Goal: Task Accomplishment & Management: Manage account settings

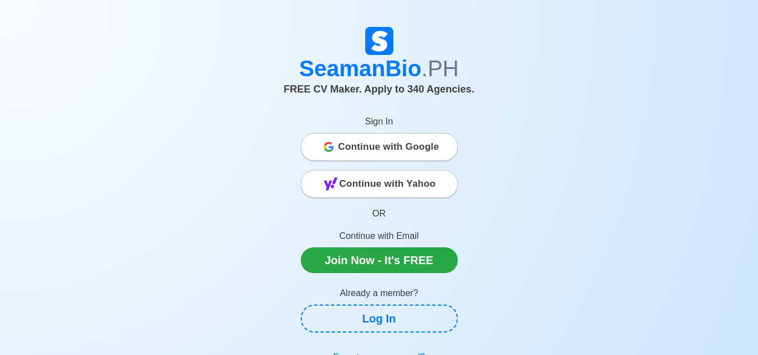
click at [362, 150] on span "Continue with Google" at bounding box center [389, 147] width 101 height 22
click at [372, 138] on span "Continue with Google" at bounding box center [389, 147] width 101 height 22
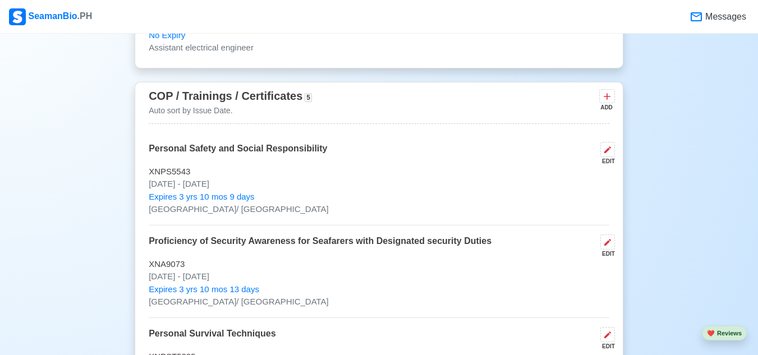
scroll to position [1257, 0]
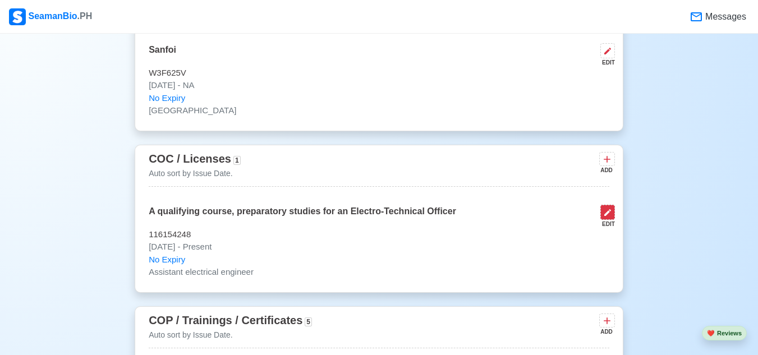
click at [612, 216] on icon at bounding box center [607, 212] width 9 height 9
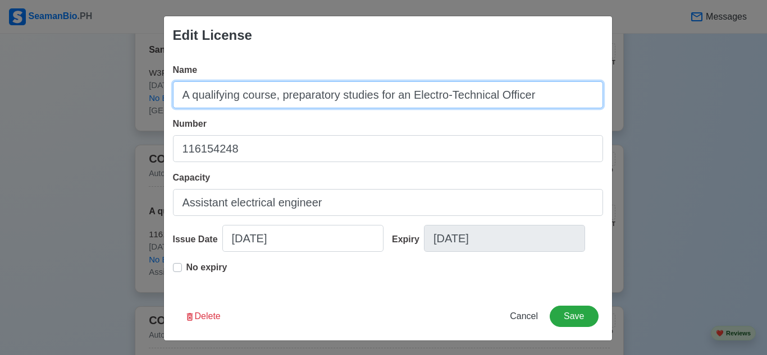
click at [561, 98] on input "A qualifying course, preparatory studies for an Electro-Technical Officer" at bounding box center [388, 94] width 430 height 27
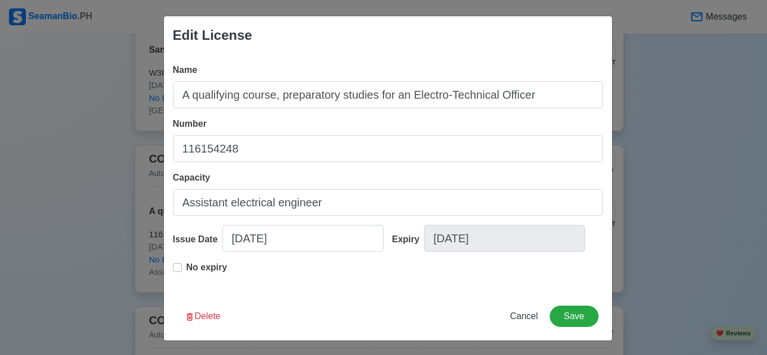
click at [203, 179] on span "Capacity" at bounding box center [192, 178] width 38 height 10
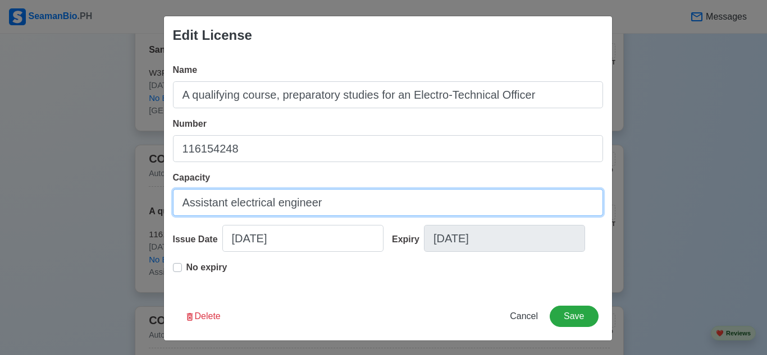
click at [203, 189] on input "Assistant electrical engineer" at bounding box center [388, 202] width 430 height 27
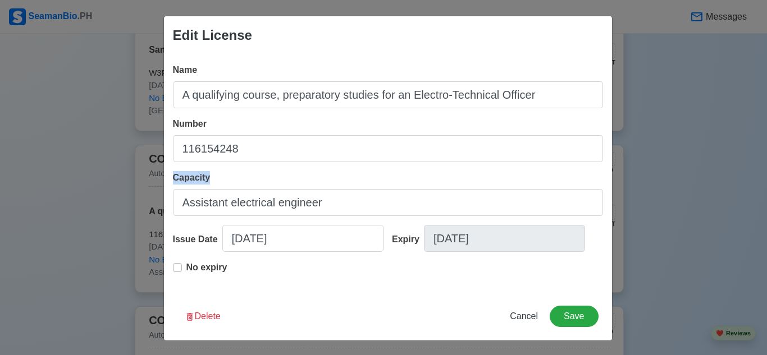
click at [203, 179] on span "Capacity" at bounding box center [192, 178] width 38 height 10
click at [203, 189] on input "Assistant electrical engineer" at bounding box center [388, 202] width 430 height 27
click at [203, 179] on span "Capacity" at bounding box center [192, 178] width 38 height 10
click at [203, 189] on input "Assistant electrical engineer" at bounding box center [388, 202] width 430 height 27
click at [375, 177] on div "Capacity Assistant electrical engineer" at bounding box center [388, 193] width 430 height 45
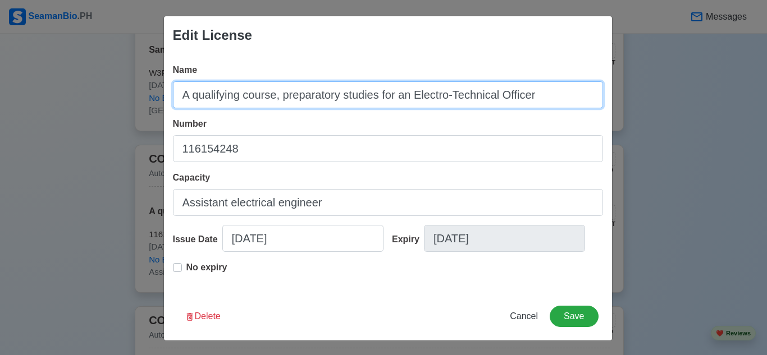
click at [404, 108] on input "A qualifying course, preparatory studies for an Electro-Technical Officer" at bounding box center [388, 94] width 430 height 27
click at [411, 99] on input "A qualifying course, preparatory studies for an Electro-Technical Officer" at bounding box center [388, 94] width 430 height 27
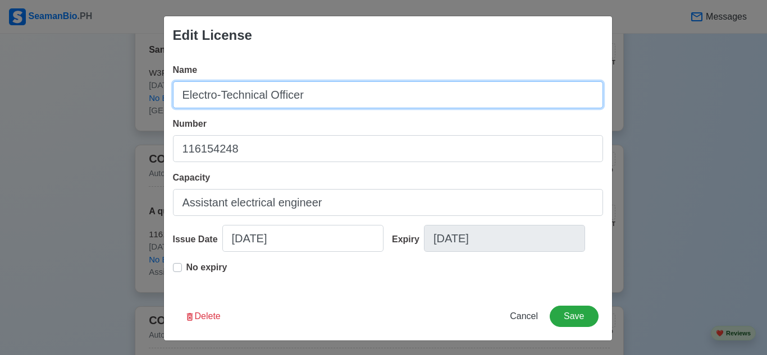
click at [318, 100] on input "Electro-Technical Officer" at bounding box center [388, 94] width 430 height 27
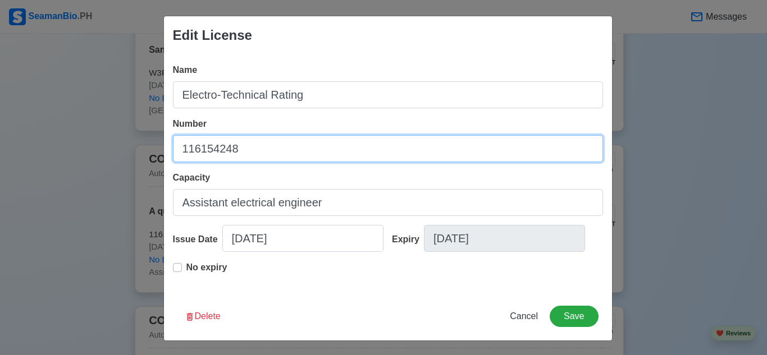
click at [311, 155] on input "116154248" at bounding box center [388, 148] width 430 height 27
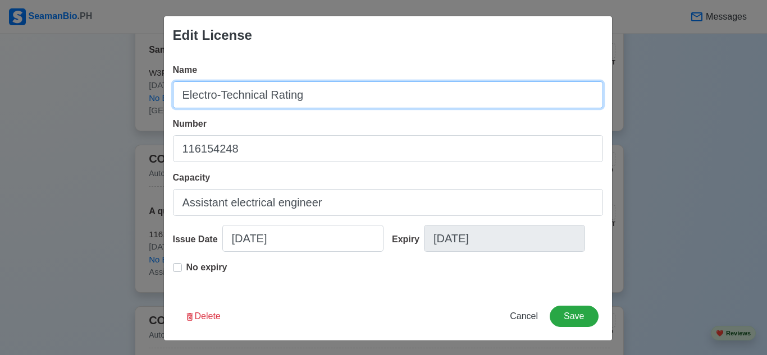
click at [327, 98] on input "Electro-Technical Rating" at bounding box center [388, 94] width 430 height 27
type input "Electro-Technical Rating (ETR)"
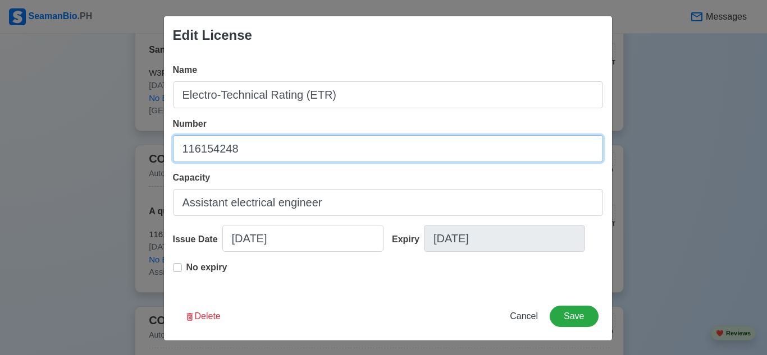
click at [275, 153] on input "116154248" at bounding box center [388, 148] width 430 height 27
type input "NET92"
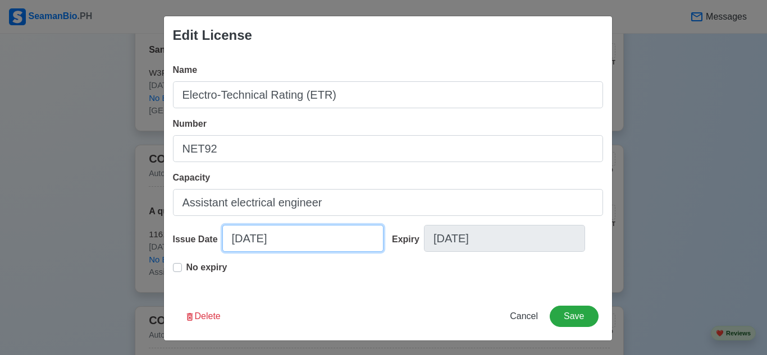
click at [333, 236] on input "01/31/2025" at bounding box center [302, 238] width 161 height 27
select select "****"
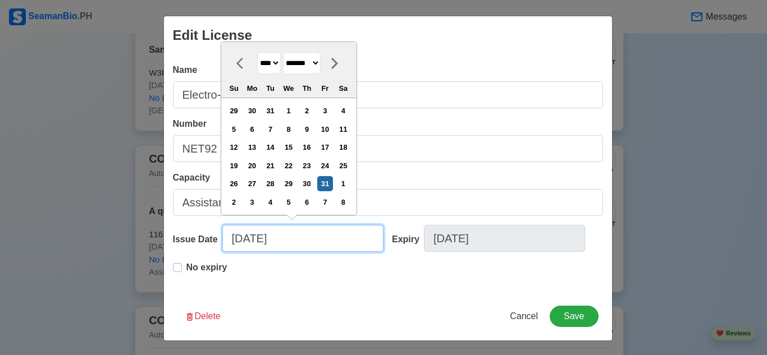
click at [333, 236] on input "01/31/2025" at bounding box center [302, 238] width 161 height 27
type input "3"
select select "*****"
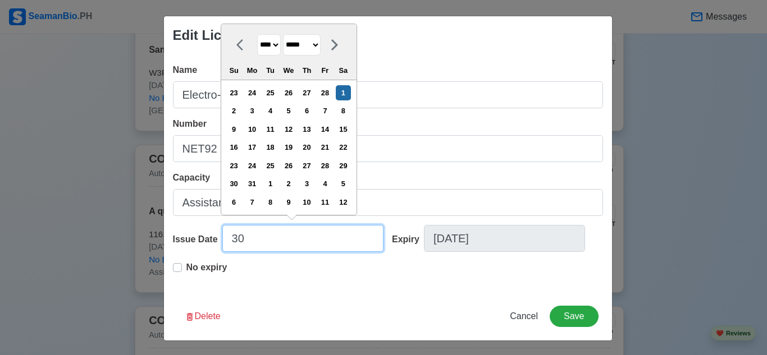
type input "30"
click at [321, 44] on select "******* ******** ***** ***** *** **** **** ****** ********* ******* ******** **…" at bounding box center [302, 45] width 38 height 22
select select "******"
click at [283, 34] on select "******* ******** ***** ***** *** **** **** ****** ********* ******* ******** **…" at bounding box center [302, 45] width 38 height 22
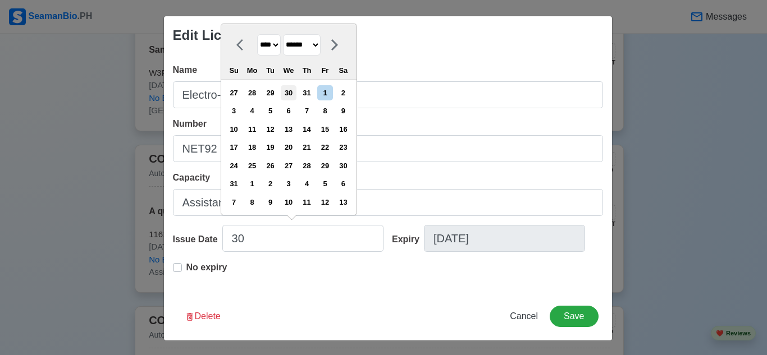
click at [291, 95] on div "30" at bounding box center [288, 92] width 15 height 15
type input "07/30/2025"
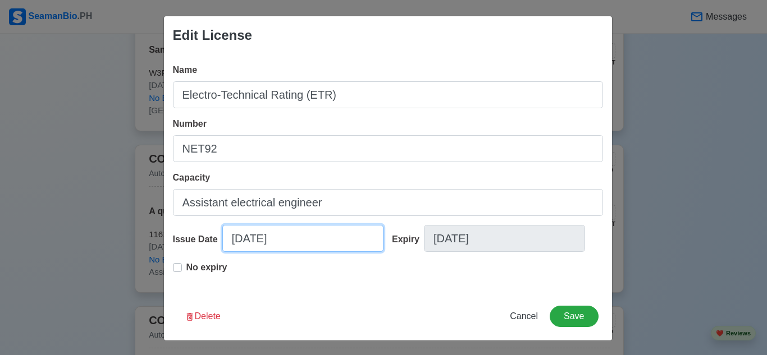
click at [237, 237] on input "07/30/2025" at bounding box center [302, 238] width 161 height 27
select select "****"
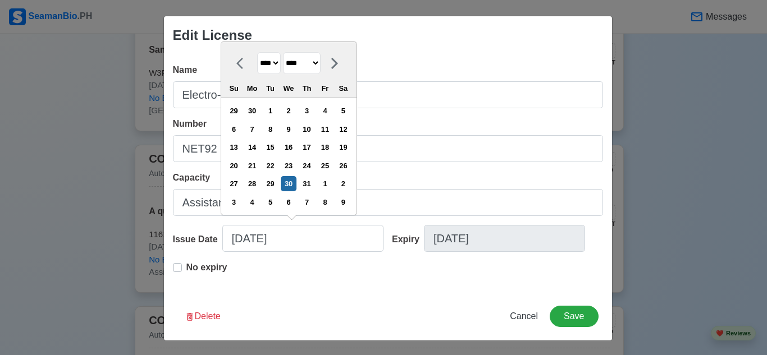
click at [321, 62] on select "******* ******** ***** ***** *** **** **** ****** ********* ******* ******** **…" at bounding box center [302, 63] width 38 height 22
select select "******"
click at [283, 52] on select "******* ******** ***** ***** *** **** **** ****** ********* ******* ******** **…" at bounding box center [302, 63] width 38 height 22
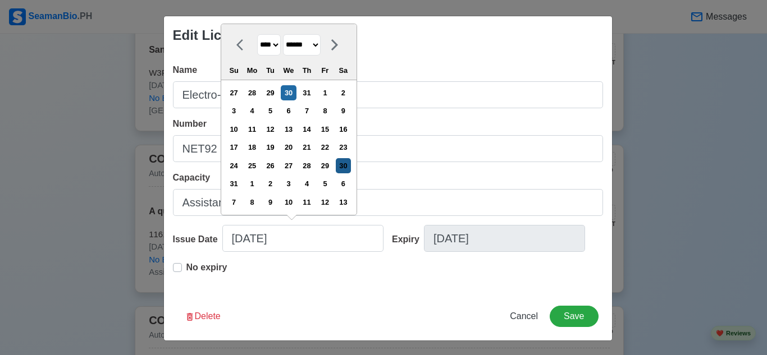
click at [345, 171] on div "30" at bounding box center [343, 165] width 15 height 15
type input "08/30/2025"
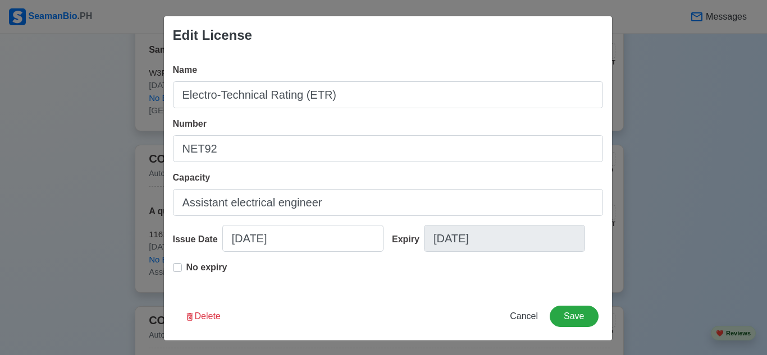
click at [329, 273] on div "No expiry" at bounding box center [388, 272] width 430 height 22
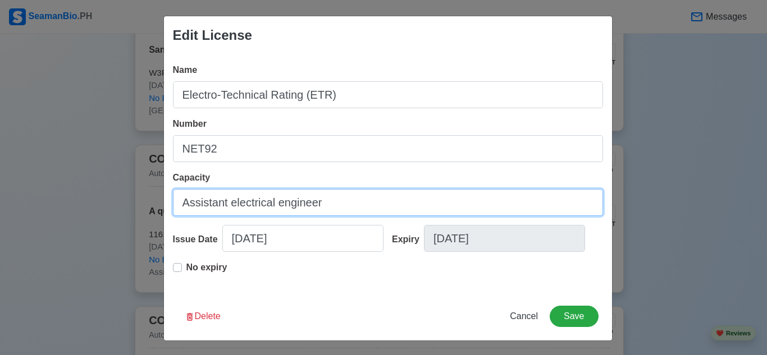
click at [339, 210] on input "Assistant electrical engineer" at bounding box center [388, 202] width 430 height 27
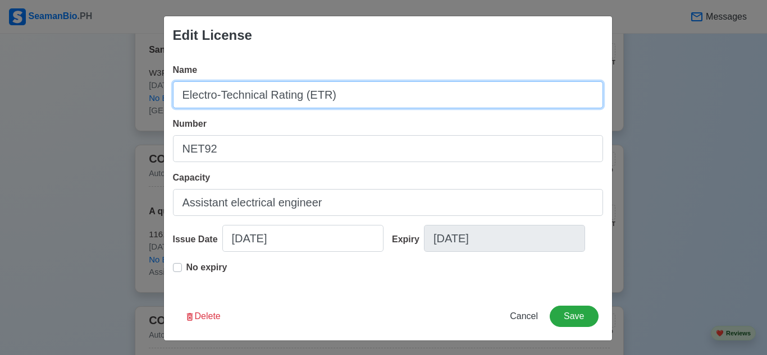
click at [178, 94] on input "Electro-Technical Rating (ETR)" at bounding box center [388, 94] width 430 height 27
click at [354, 86] on input "Electro-Technical Rating (ETR)" at bounding box center [388, 94] width 430 height 27
click at [346, 98] on input "Electro-Technical Rating (ETR)" at bounding box center [388, 94] width 430 height 27
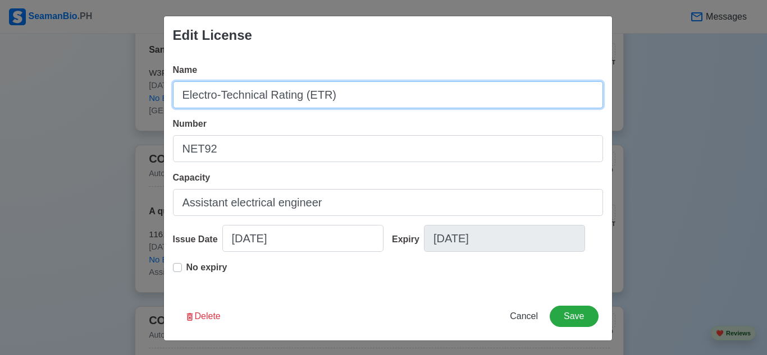
click at [173, 92] on input "Electro-Technical Rating (ETR)" at bounding box center [388, 94] width 430 height 27
click at [342, 103] on input "Electro-Technical Rating (ETR)" at bounding box center [388, 94] width 430 height 27
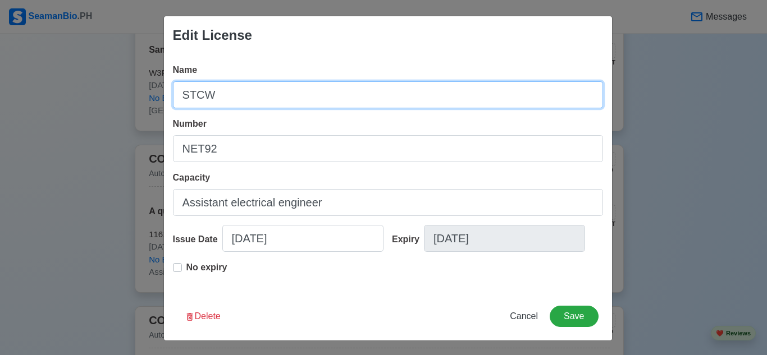
click at [182, 95] on input "STCW" at bounding box center [388, 94] width 430 height 27
click at [177, 95] on input "STCW" at bounding box center [388, 94] width 430 height 27
click at [232, 102] on input "STCW" at bounding box center [388, 94] width 430 height 27
click at [273, 98] on input "STCW E" at bounding box center [388, 94] width 430 height 27
click at [176, 93] on input "STCW (A" at bounding box center [388, 94] width 430 height 27
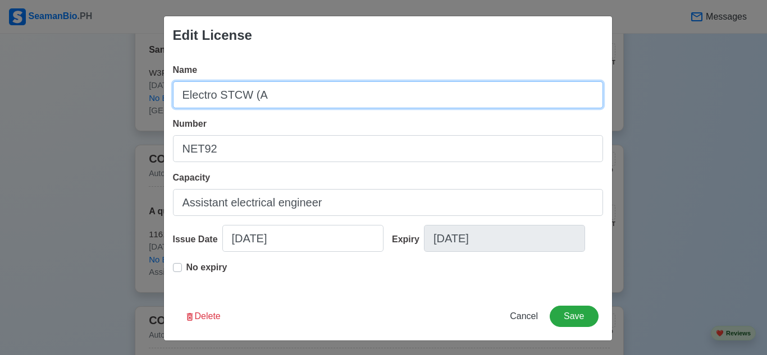
click at [213, 97] on input "Electro STCW (A" at bounding box center [388, 94] width 430 height 27
click at [213, 98] on input "Electro STCW (A" at bounding box center [388, 94] width 430 height 27
click at [358, 95] on input "Electro Technical Rating STCW (A/" at bounding box center [388, 94] width 430 height 27
paste input "A-III/7"
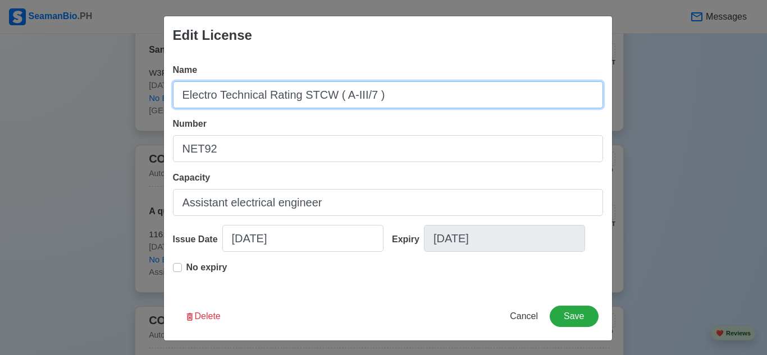
type input "Electro Technical Rating STCW ( A-III/7 )"
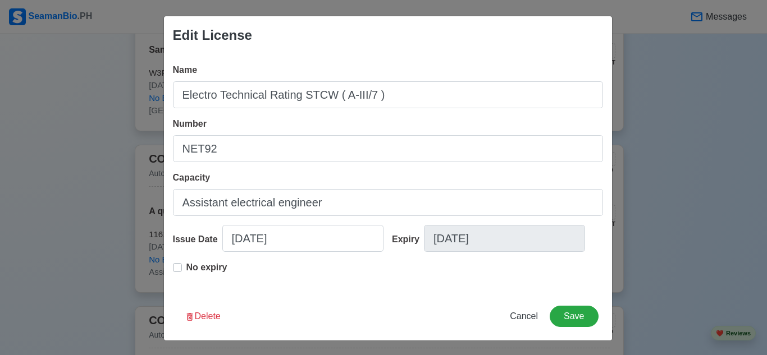
click at [399, 118] on div "Number NET92" at bounding box center [388, 139] width 430 height 45
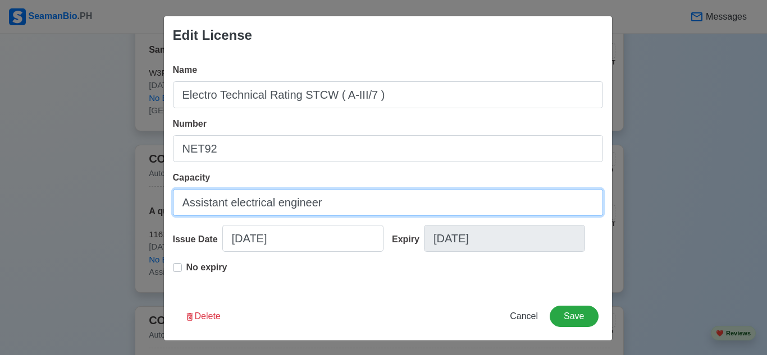
click at [332, 211] on input "Assistant electrical engineer" at bounding box center [388, 202] width 430 height 27
type input "El"
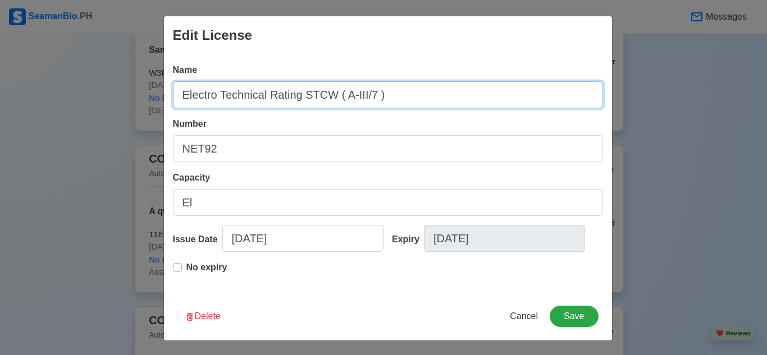
click at [296, 96] on input "Electro Technical Rating STCW ( A-III/7 )" at bounding box center [388, 94] width 430 height 27
type input "Electro Technical Rating Course STCW ( A-III/7 )"
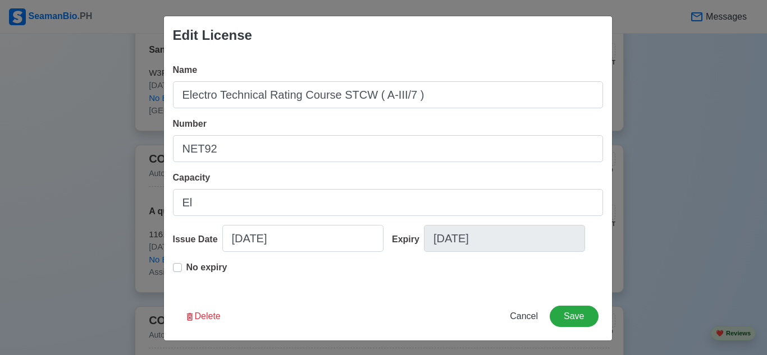
click at [268, 216] on div "Name Electro Technical Rating Course STCW ( A-III/7 ) Number NET92 Capacity El …" at bounding box center [388, 173] width 448 height 238
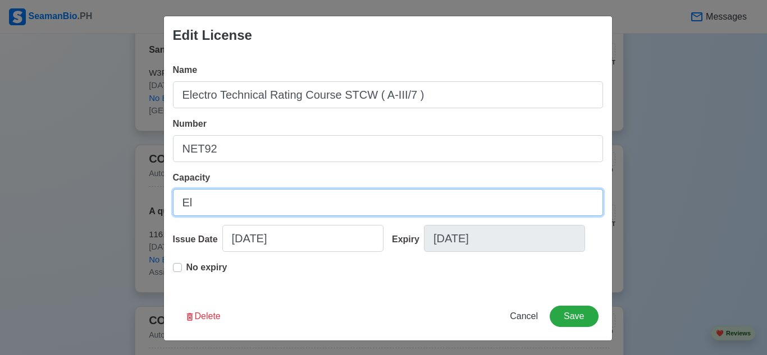
click at [267, 208] on input "El" at bounding box center [388, 202] width 430 height 27
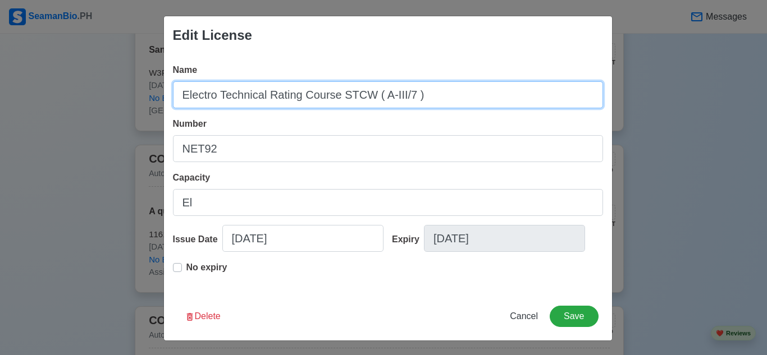
drag, startPoint x: 292, startPoint y: 97, endPoint x: 170, endPoint y: 89, distance: 122.7
click at [173, 91] on input "Electro Technical Rating Course STCW ( A-III/7 )" at bounding box center [388, 94] width 430 height 27
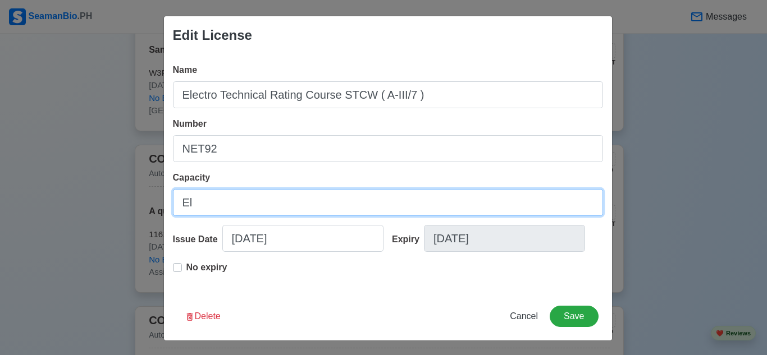
click at [222, 201] on input "El" at bounding box center [388, 202] width 430 height 27
paste input "Electro Technical Rating"
drag, startPoint x: 184, startPoint y: 200, endPoint x: 174, endPoint y: 197, distance: 10.5
click at [174, 197] on input "ElElectro Technical Rating" at bounding box center [388, 202] width 430 height 27
click at [310, 200] on input "Electro Technical Rating" at bounding box center [388, 202] width 430 height 27
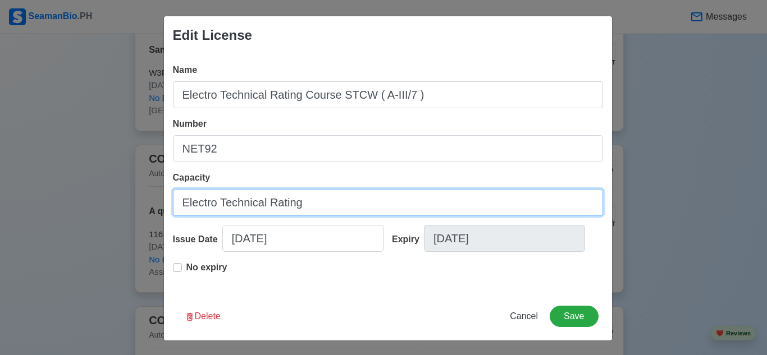
click at [214, 204] on input "Electro Technical Rating" at bounding box center [388, 202] width 430 height 27
click at [317, 190] on input "Electro-Technical Rating" at bounding box center [388, 202] width 430 height 27
type input "Electro-Technical Rating (ETR)"
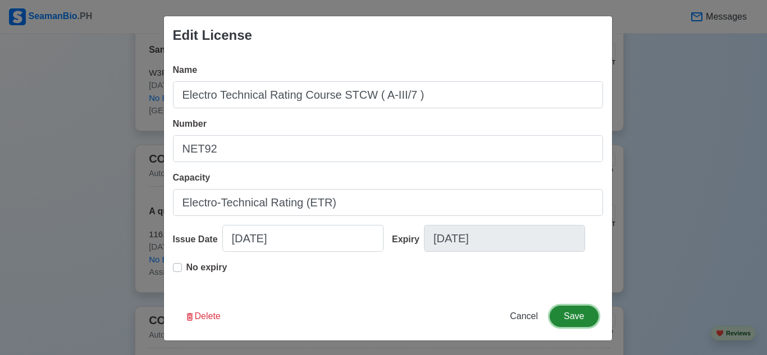
click at [566, 309] on button "Save" at bounding box center [574, 316] width 48 height 21
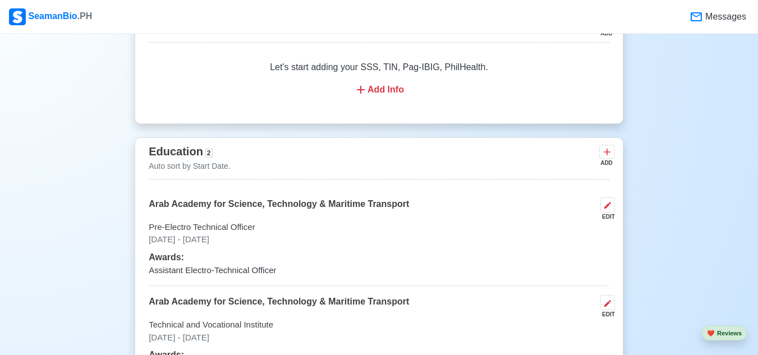
scroll to position [415, 0]
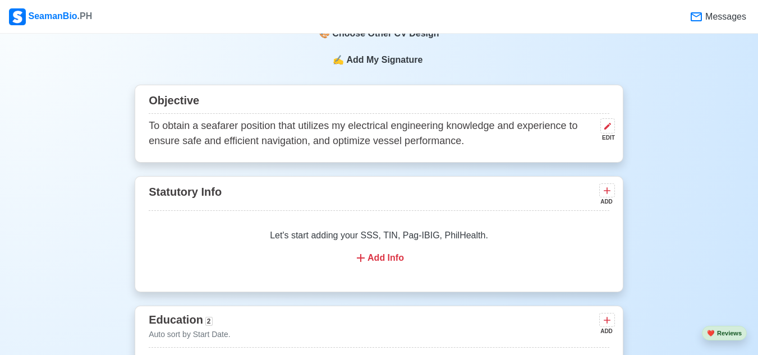
click at [383, 261] on div "Add Info" at bounding box center [379, 257] width 434 height 13
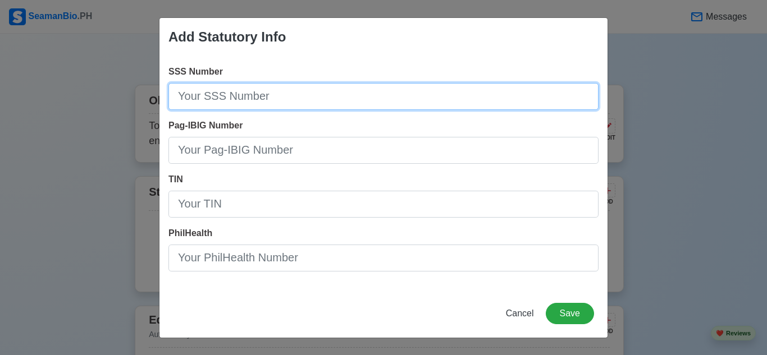
click at [190, 94] on input "SSS Number" at bounding box center [383, 96] width 430 height 27
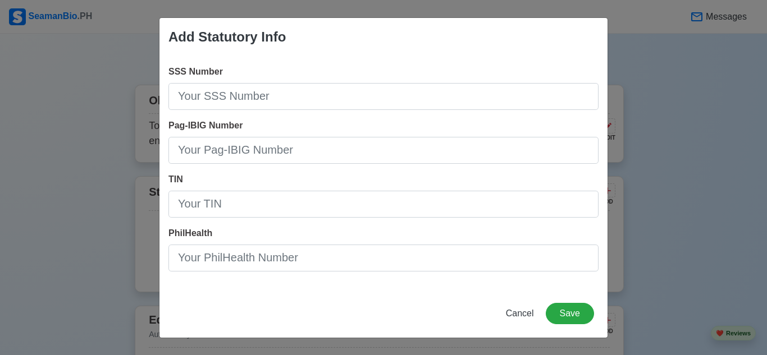
click at [178, 70] on span "SSS Number" at bounding box center [195, 72] width 54 height 10
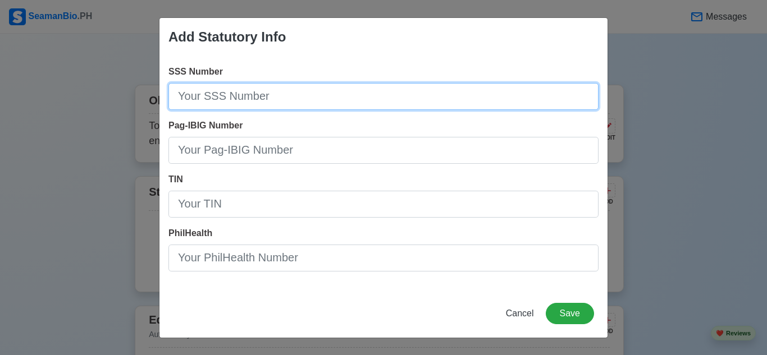
click at [178, 83] on input "SSS Number" at bounding box center [383, 96] width 430 height 27
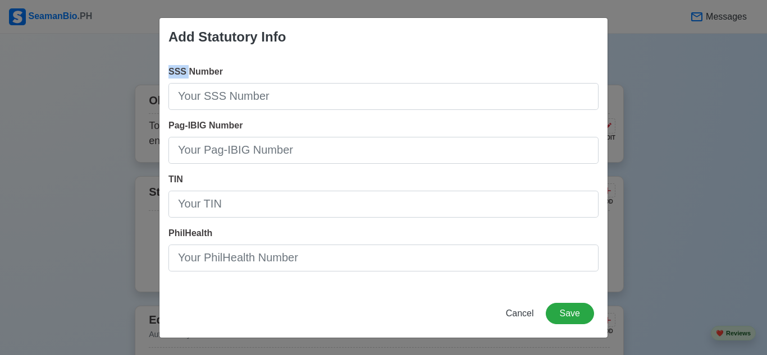
click at [178, 70] on span "SSS Number" at bounding box center [195, 72] width 54 height 10
click at [178, 83] on input "SSS Number" at bounding box center [383, 96] width 430 height 27
click at [178, 70] on span "SSS Number" at bounding box center [195, 72] width 54 height 10
click at [178, 83] on input "SSS Number" at bounding box center [383, 96] width 430 height 27
copy span
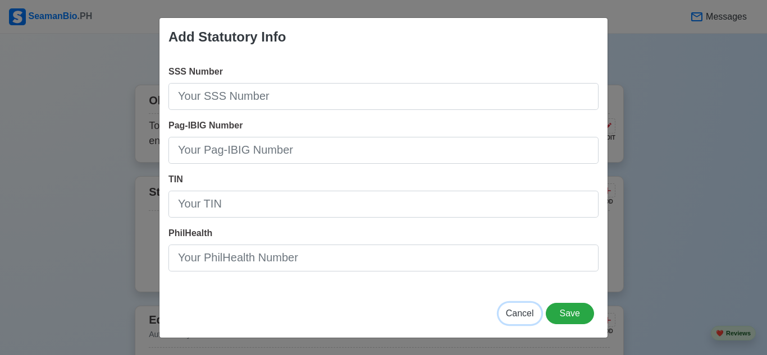
click at [519, 316] on span "Cancel" at bounding box center [520, 314] width 28 height 10
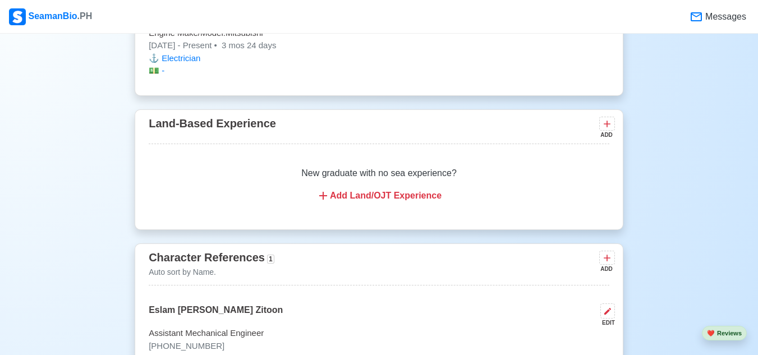
scroll to position [2324, 0]
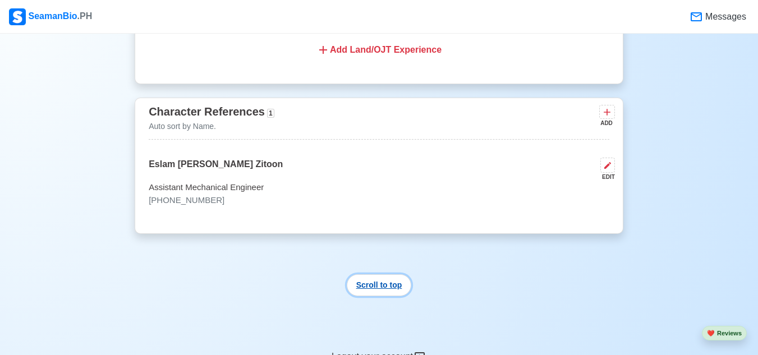
click at [376, 285] on button "Scroll to top" at bounding box center [379, 286] width 65 height 22
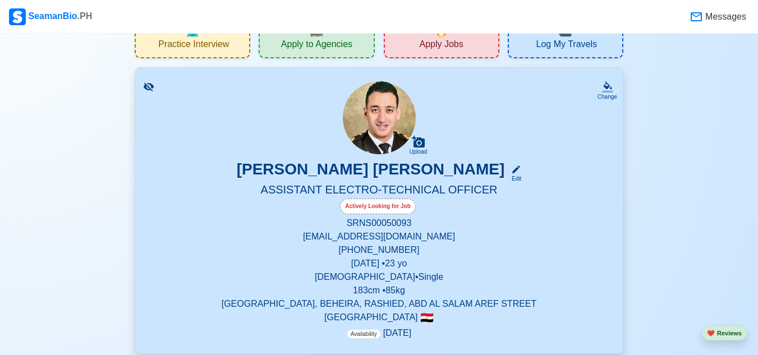
scroll to position [0, 0]
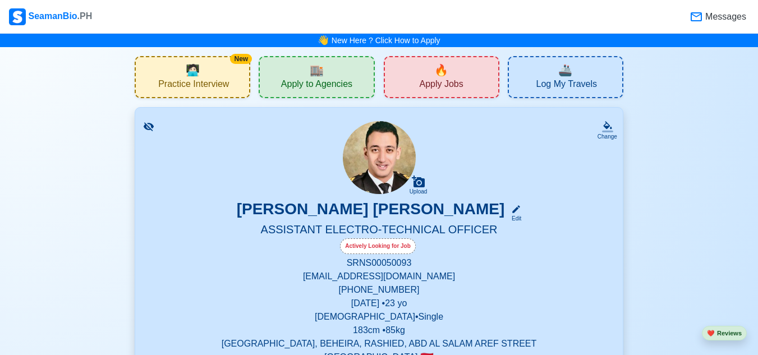
click at [382, 167] on img at bounding box center [379, 157] width 73 height 73
click at [528, 210] on div "TAREK MOHAMED MOHAMED ATTIA Edit" at bounding box center [379, 211] width 461 height 23
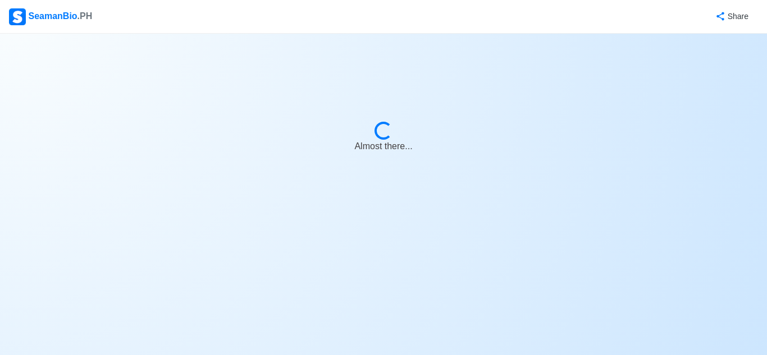
select select "Actively Looking for Job"
select select "Visible for Hiring"
select select "Single"
select select "Male"
select select "EG"
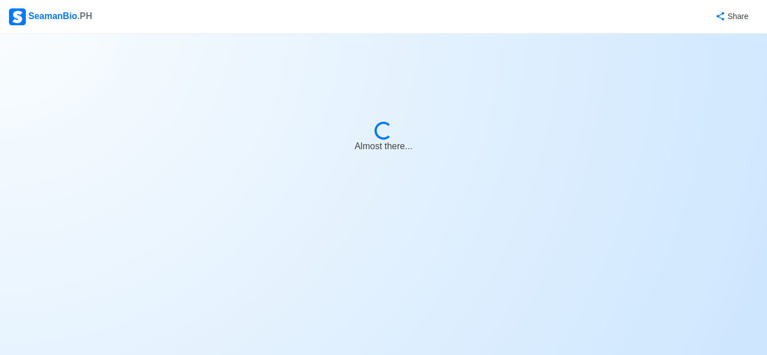
select select "4102437600000"
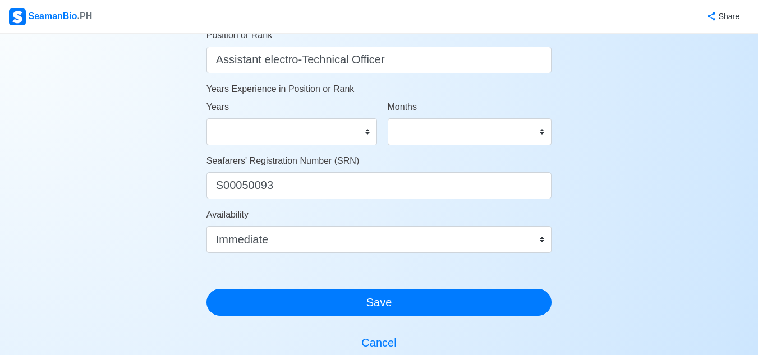
scroll to position [561, 0]
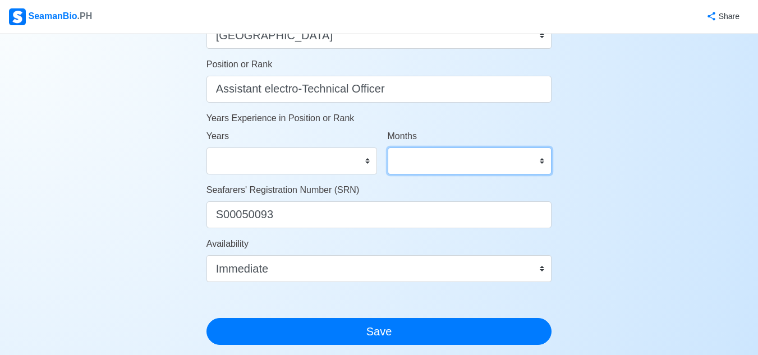
click at [521, 159] on select "0 1 2 3 4 5 6 7 8 9 10 11" at bounding box center [470, 161] width 164 height 27
select select "6"
click at [388, 148] on select "0 1 2 3 4 5 6 7 8 9 10 11" at bounding box center [470, 161] width 164 height 27
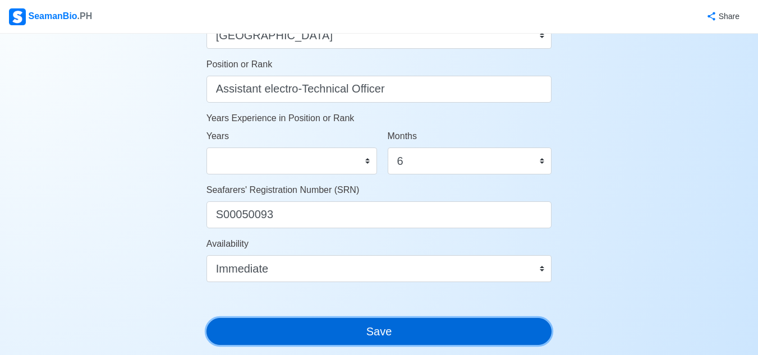
click at [412, 327] on button "Save" at bounding box center [380, 331] width 346 height 27
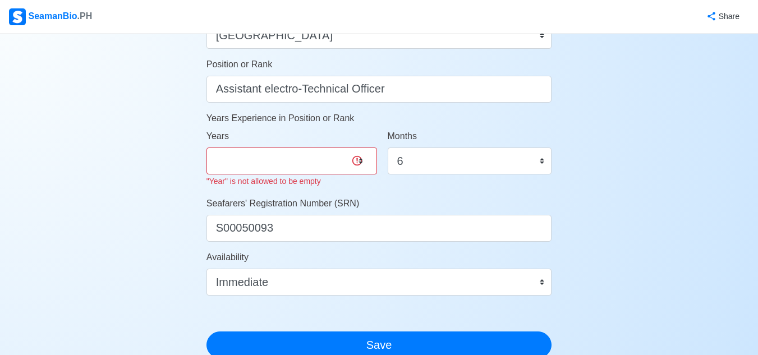
click at [355, 179] on div "Years 0 1 2 3 4 5 6 7 8 9 10 11 12 13 14 15 16 17 18 19 20 21 22 23 24 25 26 27…" at bounding box center [292, 159] width 171 height 58
click at [360, 157] on select "0 1 2 3 4 5 6 7 8 9 10 11 12 13 14 15 16 17 18 19 20 21 22 23 24 25 26 27 28 29…" at bounding box center [292, 161] width 171 height 27
select select "0"
click at [207, 148] on select "0 1 2 3 4 5 6 7 8 9 10 11 12 13 14 15 16 17 18 19 20 21 22 23 24 25 26 27 28 29…" at bounding box center [292, 161] width 171 height 27
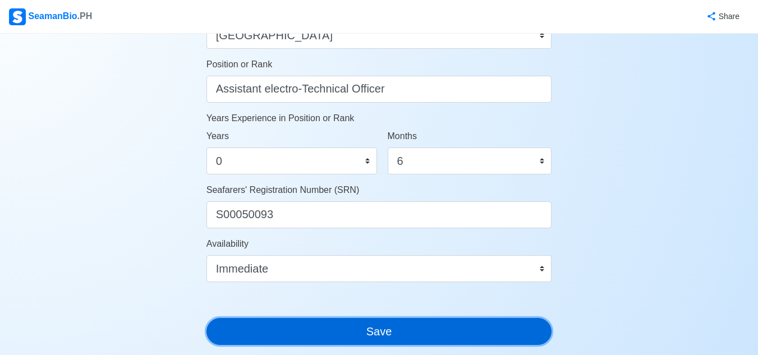
click at [411, 338] on button "Save" at bounding box center [380, 331] width 346 height 27
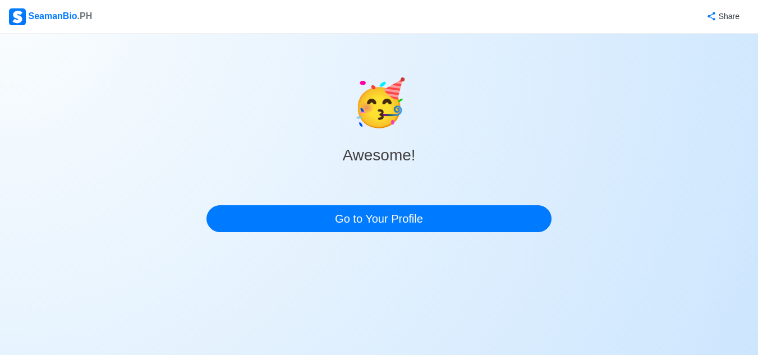
scroll to position [0, 0]
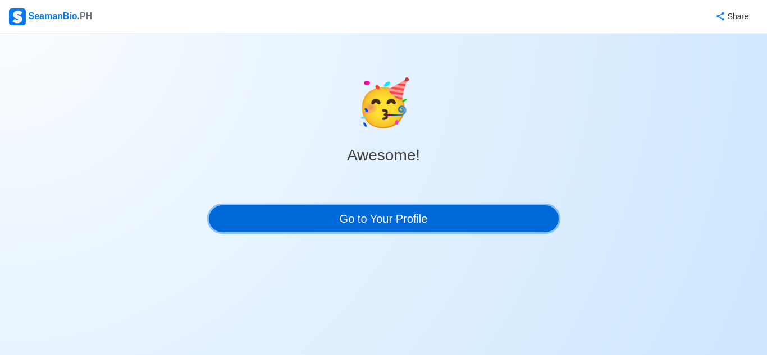
click at [344, 216] on link "Go to Your Profile" at bounding box center [384, 218] width 350 height 27
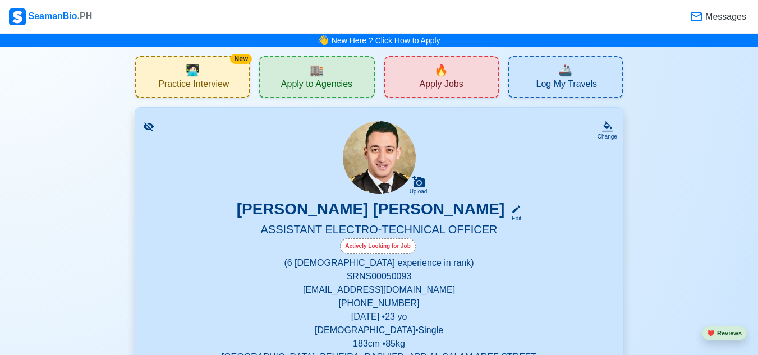
click at [607, 130] on icon at bounding box center [607, 126] width 11 height 11
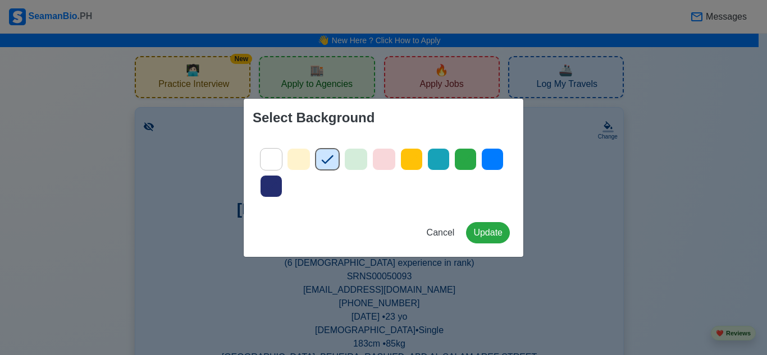
click at [275, 185] on icon at bounding box center [272, 186] width 12 height 9
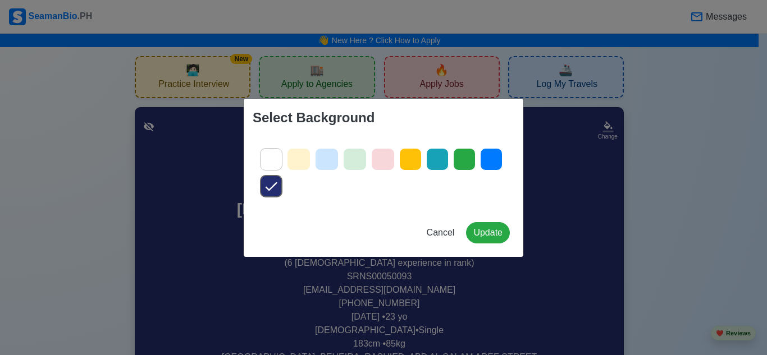
click at [550, 205] on div "Select Background Cancel Update" at bounding box center [383, 177] width 767 height 355
click at [487, 227] on button "Update" at bounding box center [488, 232] width 44 height 21
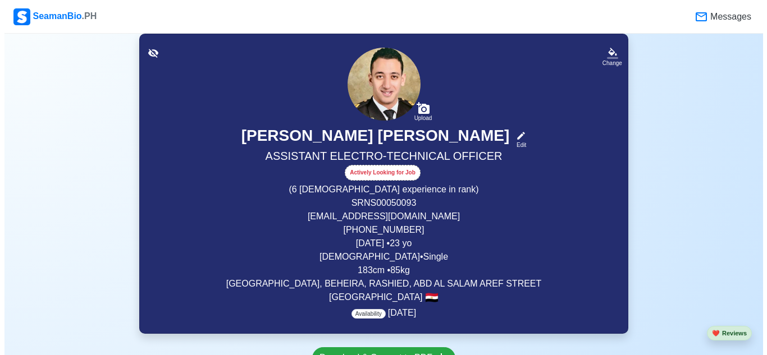
scroll to position [225, 0]
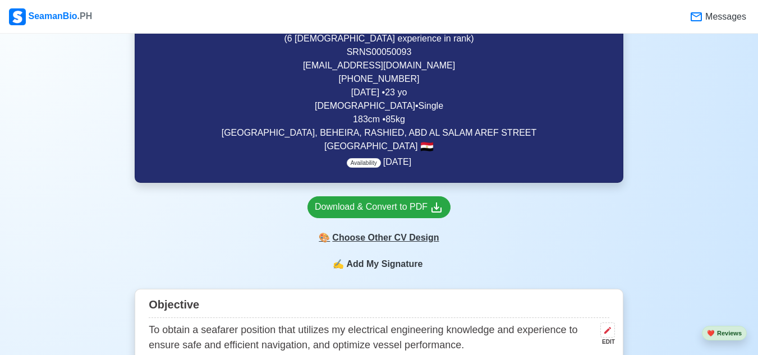
click at [414, 236] on div "🎨 Choose Other CV Design" at bounding box center [379, 237] width 143 height 21
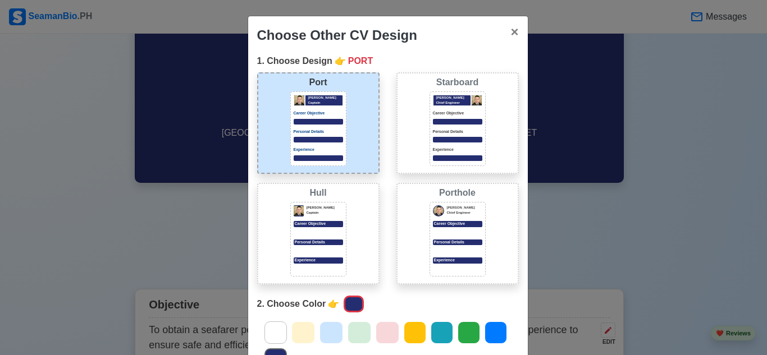
scroll to position [140, 0]
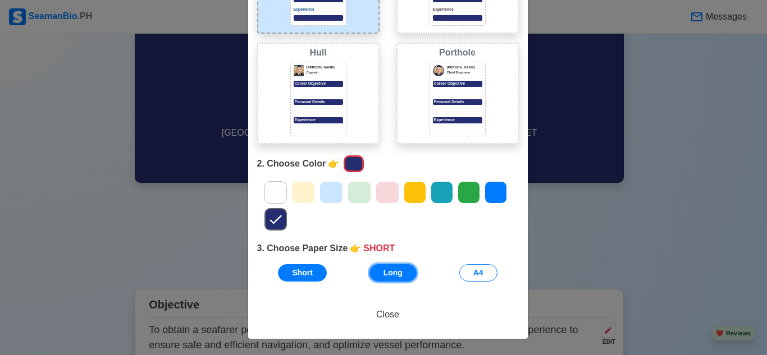
click at [378, 274] on button "Long" at bounding box center [392, 272] width 47 height 17
click at [307, 271] on button "Short" at bounding box center [302, 272] width 49 height 17
click at [466, 269] on button "A4" at bounding box center [478, 272] width 38 height 17
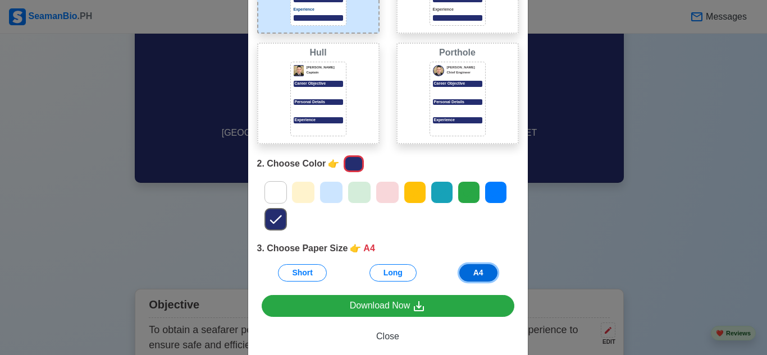
scroll to position [0, 0]
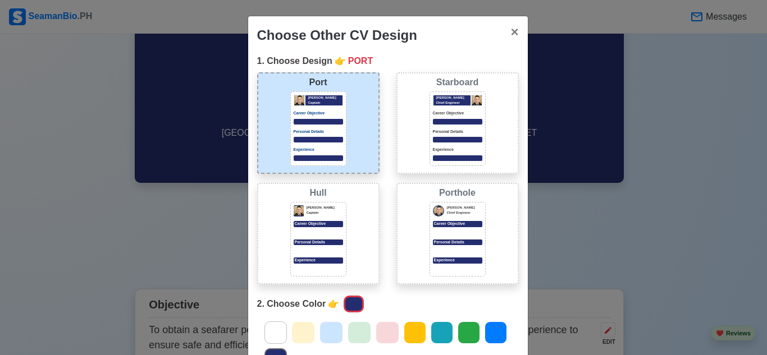
click at [438, 136] on div "Personal Details" at bounding box center [457, 136] width 49 height 14
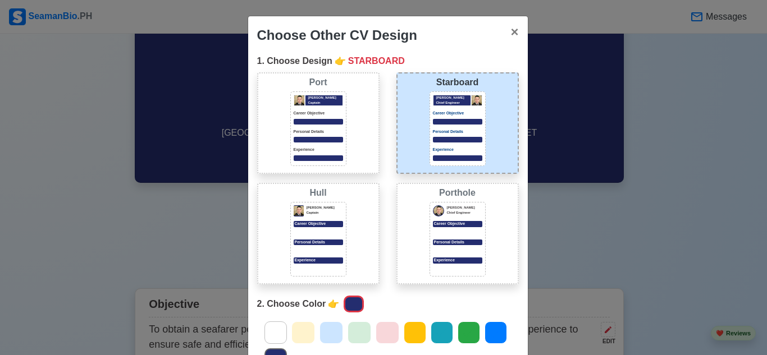
click at [346, 142] on div "Port Donald Cris Captain Career Objective Personal Details Experience" at bounding box center [318, 123] width 122 height 102
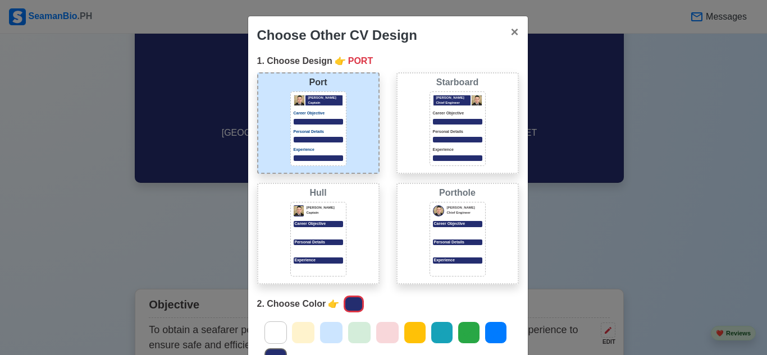
click at [310, 219] on div "Donald Cris Captain Career Objective Personal Details Experience" at bounding box center [318, 239] width 56 height 75
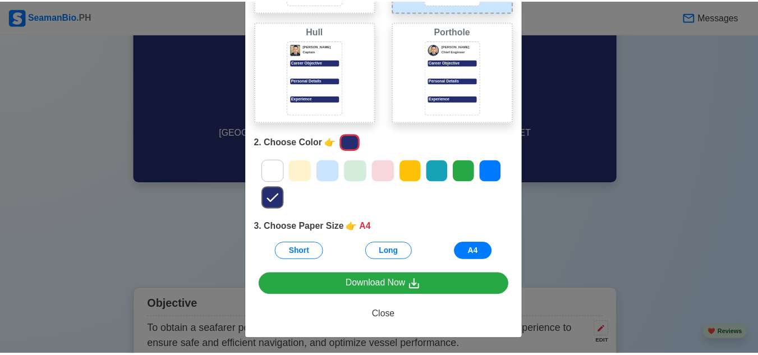
scroll to position [163, 0]
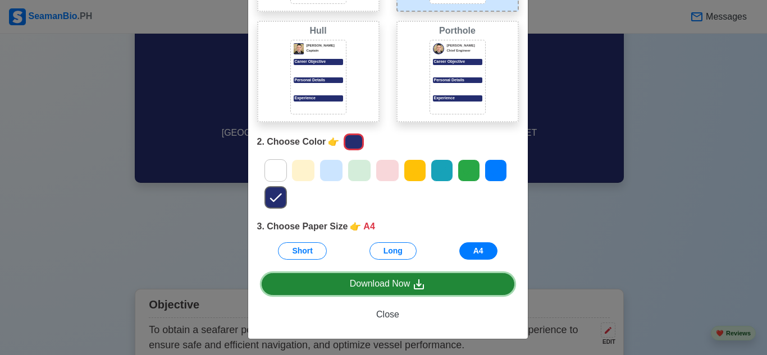
click at [402, 284] on div "Download Now" at bounding box center [388, 284] width 76 height 14
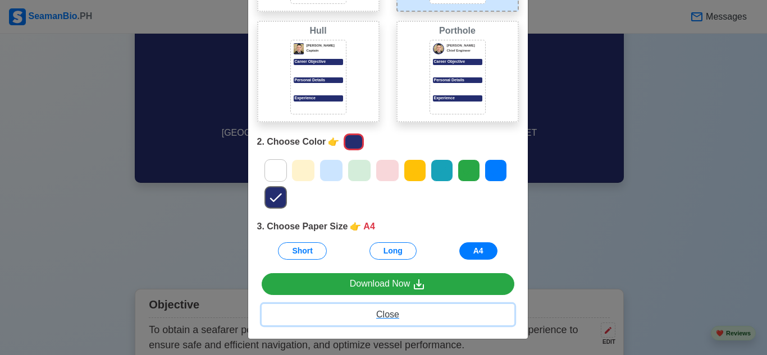
drag, startPoint x: 390, startPoint y: 319, endPoint x: 365, endPoint y: 270, distance: 55.0
click at [390, 319] on span "Close" at bounding box center [387, 315] width 23 height 10
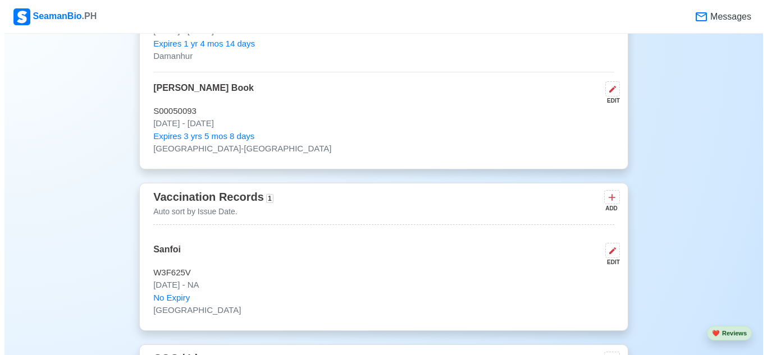
scroll to position [947, 0]
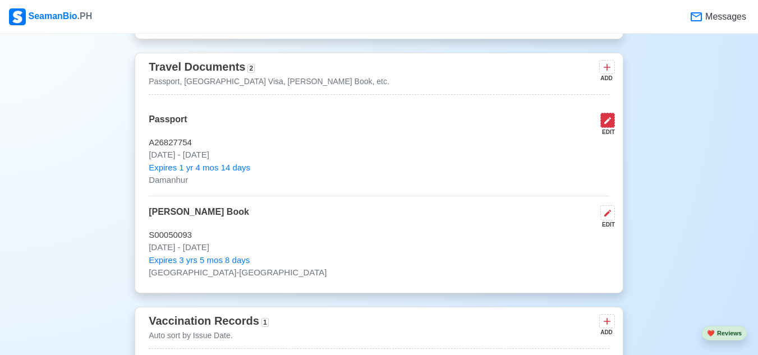
click at [610, 123] on icon at bounding box center [608, 120] width 7 height 7
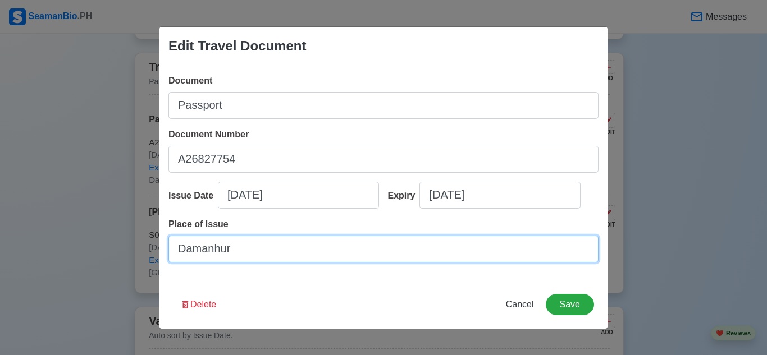
click at [255, 248] on input "Damanhur" at bounding box center [383, 249] width 430 height 27
click at [255, 246] on input "Damanhur-Egypt" at bounding box center [383, 249] width 430 height 27
type input "Damanhur-Egypt"
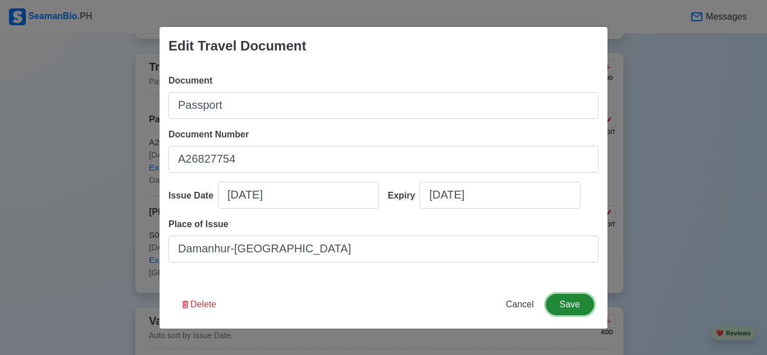
click at [579, 307] on button "Save" at bounding box center [570, 304] width 48 height 21
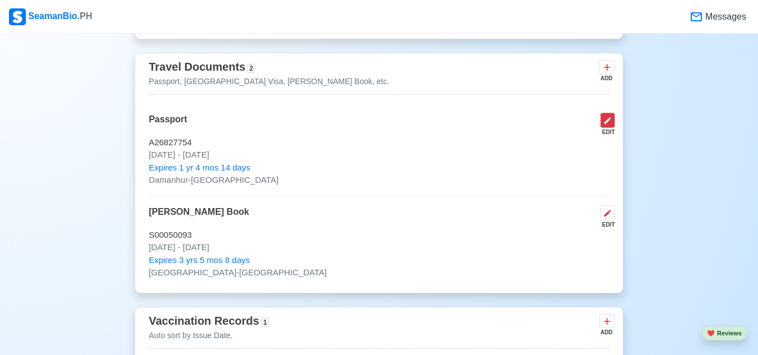
click at [605, 125] on icon at bounding box center [607, 120] width 9 height 9
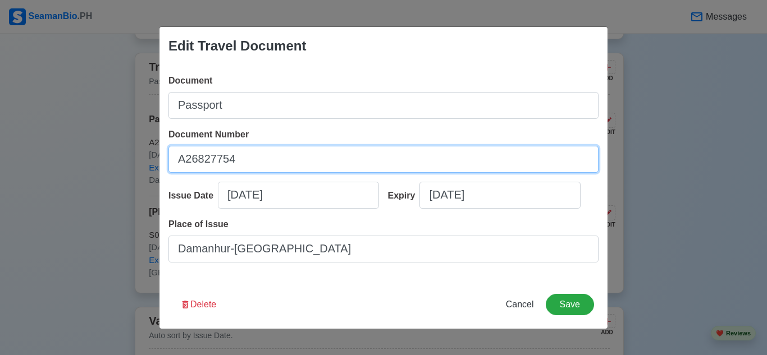
click at [253, 148] on input "A26827754" at bounding box center [383, 159] width 430 height 27
drag, startPoint x: 186, startPoint y: 159, endPoint x: 234, endPoint y: 164, distance: 47.5
click at [234, 164] on input "A26827754" at bounding box center [383, 159] width 430 height 27
type input "A41346890"
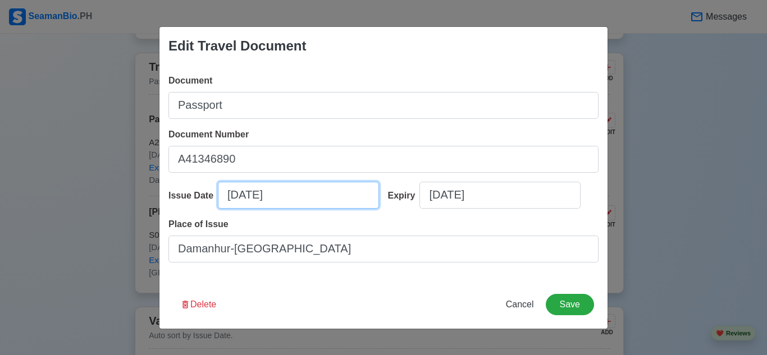
select select "****"
select select "********"
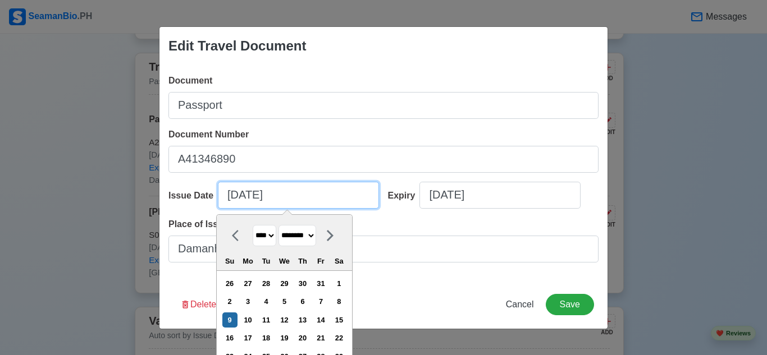
drag, startPoint x: 237, startPoint y: 194, endPoint x: 219, endPoint y: 194, distance: 18.5
click at [219, 194] on input "02/09/2020" at bounding box center [298, 195] width 161 height 27
click at [230, 199] on input "02/09/2020" at bounding box center [298, 195] width 161 height 27
drag, startPoint x: 233, startPoint y: 195, endPoint x: 224, endPoint y: 194, distance: 9.1
click at [224, 194] on input "02/09/2020" at bounding box center [298, 195] width 161 height 27
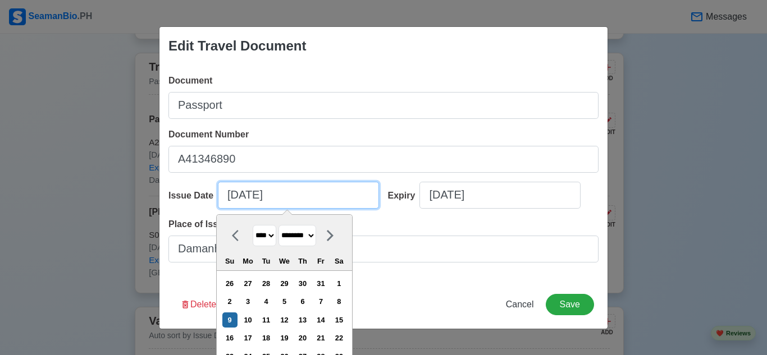
type input "5/09/2020"
select select "***"
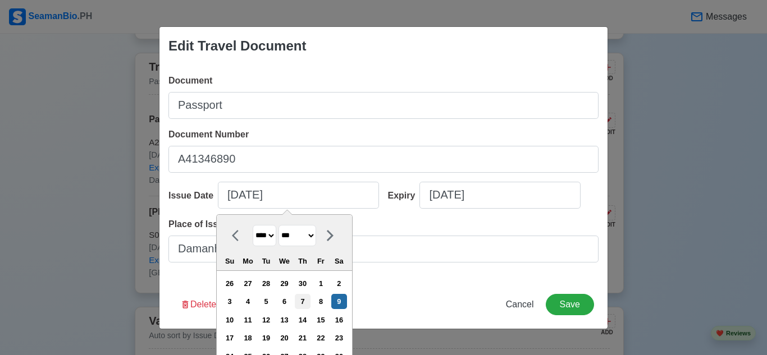
click at [301, 303] on div "7" at bounding box center [302, 301] width 15 height 15
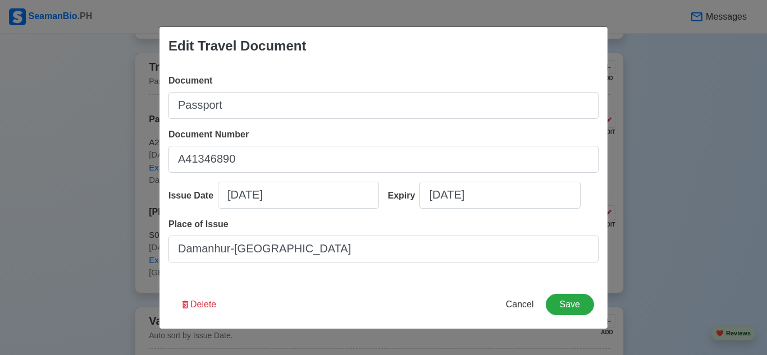
type input "05/07/2020"
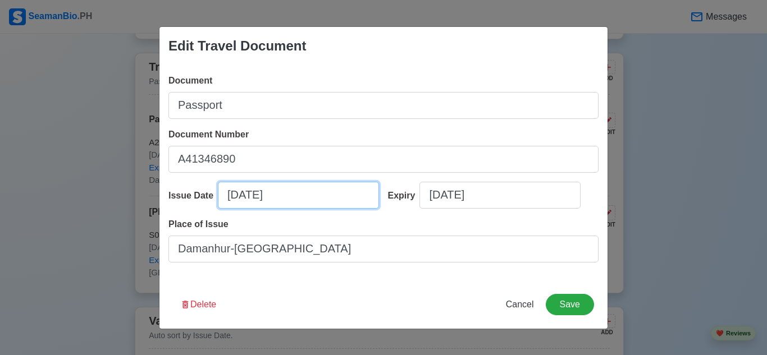
drag, startPoint x: 285, startPoint y: 197, endPoint x: 277, endPoint y: 195, distance: 8.2
click at [277, 195] on input "05/07/2020" at bounding box center [298, 195] width 161 height 27
select select "****"
select select "***"
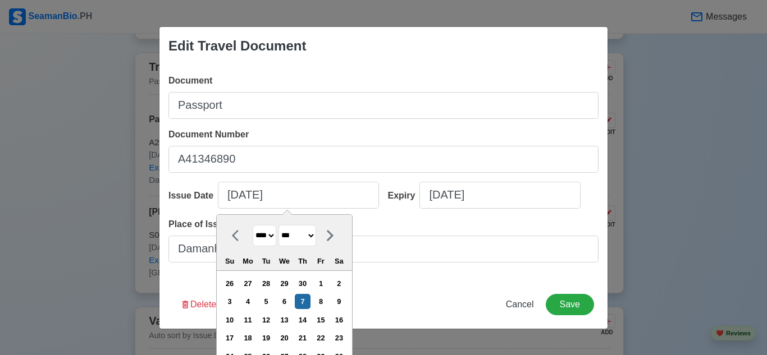
click at [273, 238] on select "**** **** **** **** **** **** **** **** **** **** **** **** **** **** **** ****…" at bounding box center [265, 236] width 24 height 22
select select "****"
click at [253, 225] on select "**** **** **** **** **** **** **** **** **** **** **** **** **** **** **** ****…" at bounding box center [265, 236] width 24 height 22
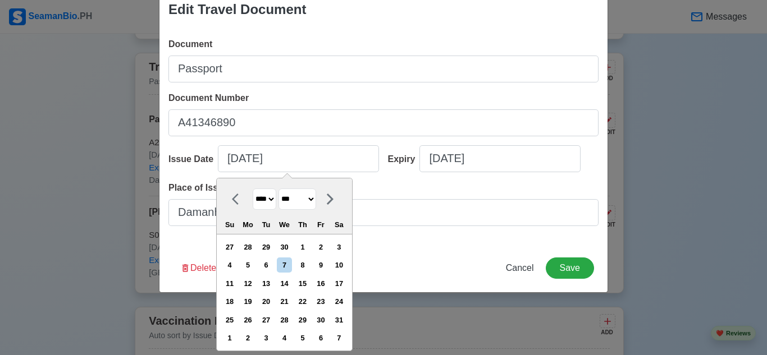
click at [381, 182] on div "Document Passport Document Number A41346890 Issue Date 05/07/2020 May 2025 ****…" at bounding box center [383, 137] width 448 height 216
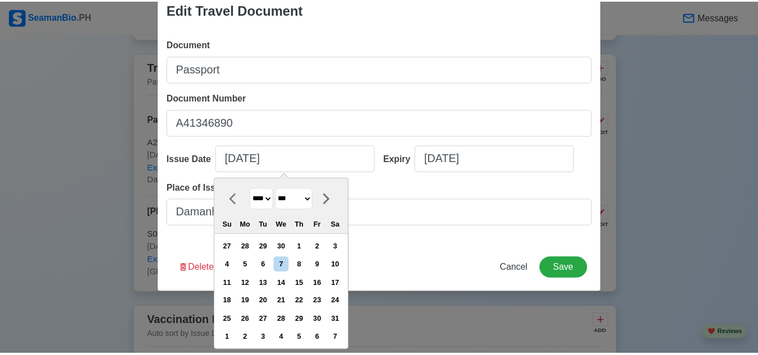
scroll to position [0, 0]
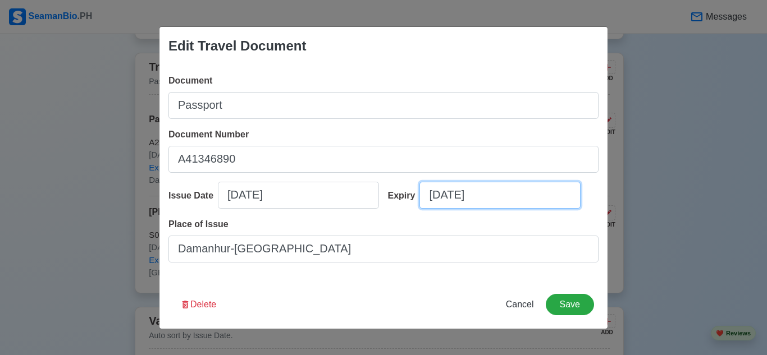
click at [460, 196] on input "02/08/2027" at bounding box center [499, 195] width 161 height 27
select select "****"
select select "********"
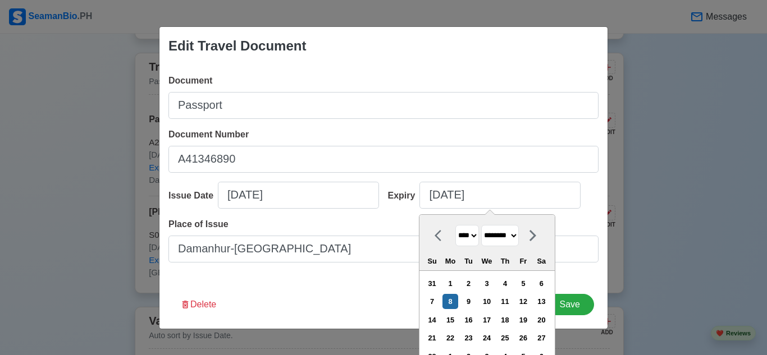
click at [468, 240] on select "**** **** **** **** **** **** **** **** **** **** **** **** **** **** **** ****…" at bounding box center [467, 236] width 24 height 22
select select "****"
click at [455, 225] on select "**** **** **** **** **** **** **** **** **** **** **** **** **** **** **** ****…" at bounding box center [467, 236] width 24 height 22
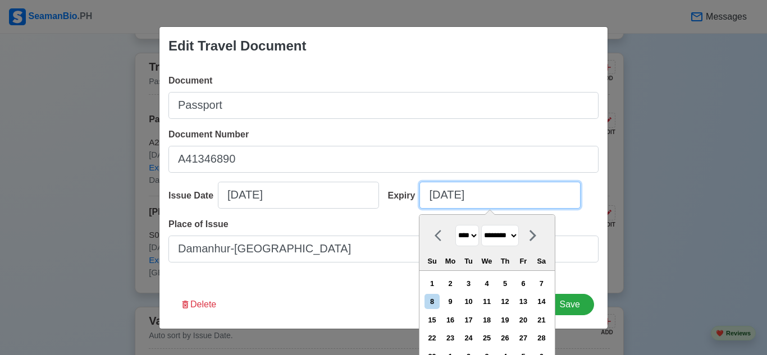
click at [449, 195] on input "02/08/2027" at bounding box center [499, 195] width 161 height 27
click at [446, 196] on input "02/08/2027" at bounding box center [499, 195] width 161 height 27
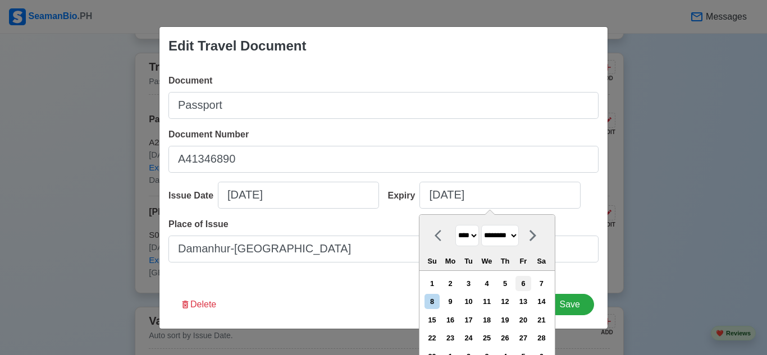
click at [529, 280] on div "6" at bounding box center [522, 283] width 15 height 15
type input "02/06/2032"
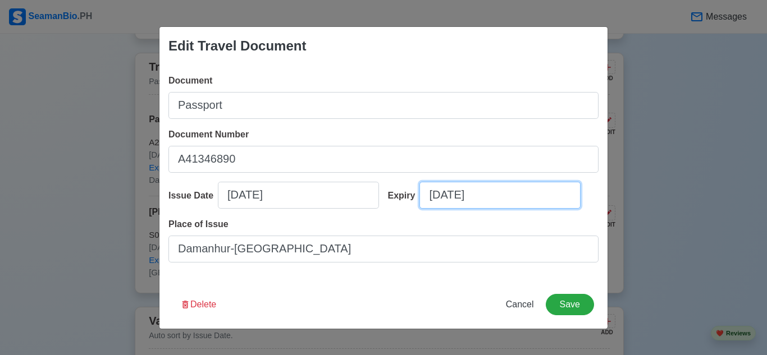
click at [439, 200] on input "02/06/2032" at bounding box center [499, 195] width 161 height 27
select select "****"
select select "********"
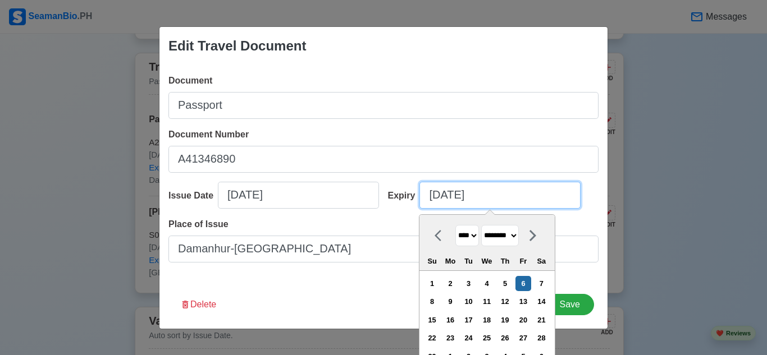
type input "05/06/2032"
select select "***"
type input "05/06/2032"
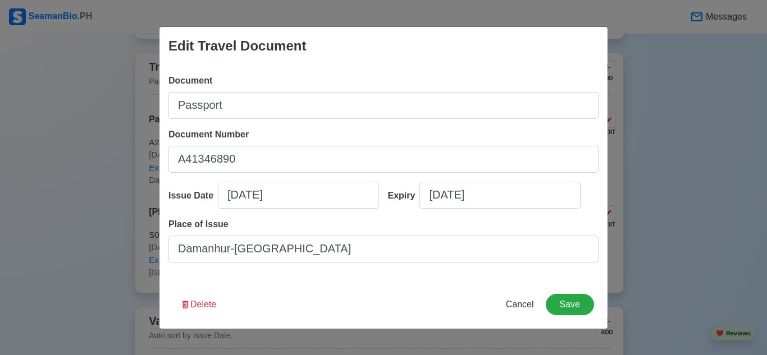
click at [511, 174] on div "Document Passport Document Number A41346890 Issue Date 05/07/2020 Expiry 05/06/…" at bounding box center [383, 173] width 448 height 216
click at [575, 308] on button "Save" at bounding box center [570, 304] width 48 height 21
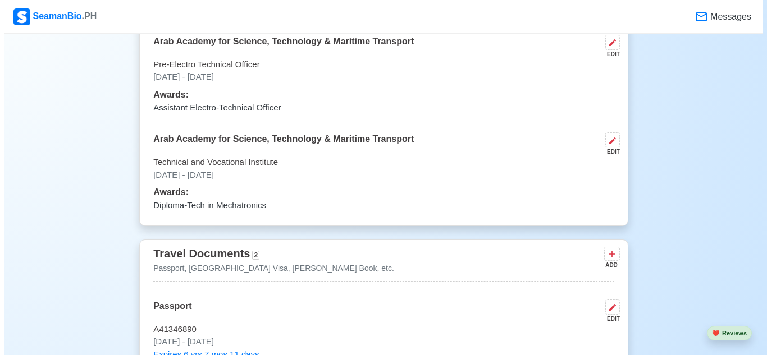
scroll to position [678, 0]
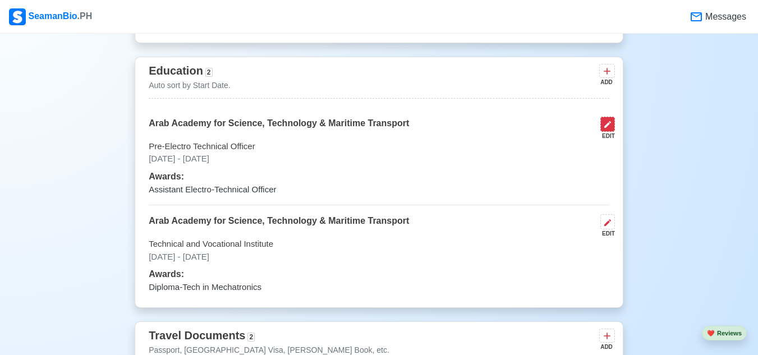
click at [601, 127] on button at bounding box center [608, 124] width 15 height 15
select select "August"
select select "2024"
select select "January"
select select "2025"
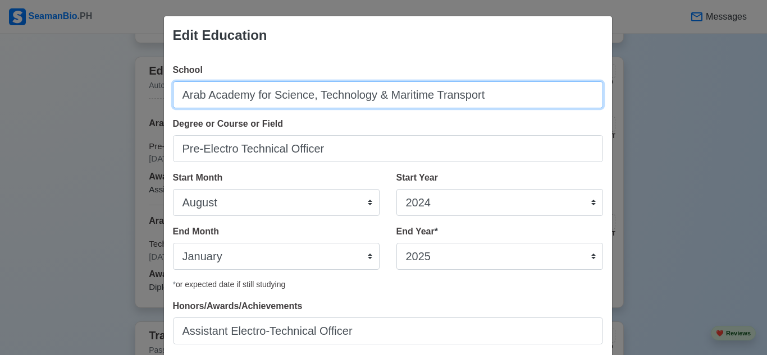
drag, startPoint x: 485, startPoint y: 97, endPoint x: 176, endPoint y: 118, distance: 309.5
click at [176, 118] on div "School Arab Academy for Science, Technology & Maritime Transport Degree or Cour…" at bounding box center [388, 208] width 448 height 308
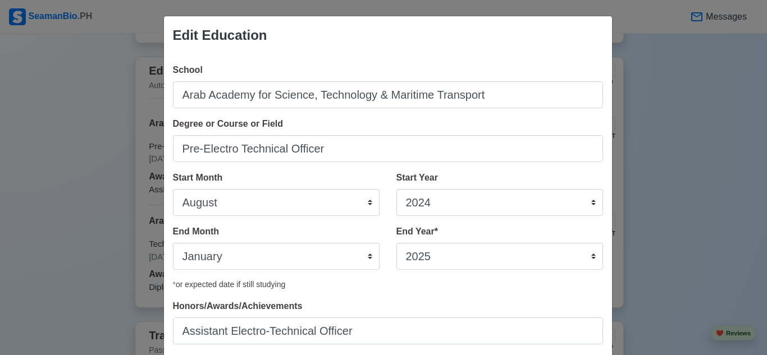
click at [337, 132] on div "Degree or Course or Field Pre-Electro Technical Officer" at bounding box center [388, 139] width 430 height 45
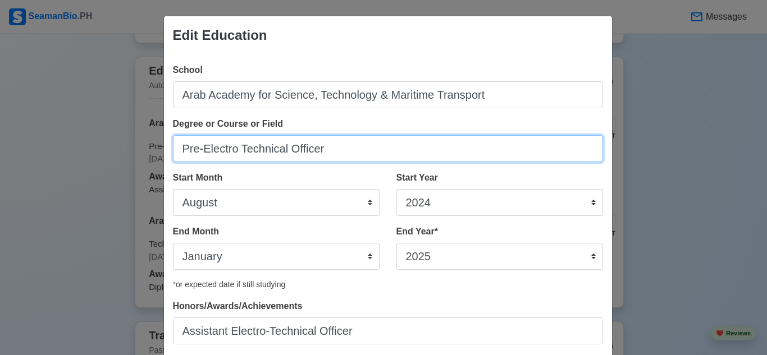
drag, startPoint x: 335, startPoint y: 154, endPoint x: 130, endPoint y: 158, distance: 204.9
click at [133, 159] on div "Edit Education School Arab Academy for Science, Technology & Maritime Transport…" at bounding box center [383, 177] width 767 height 355
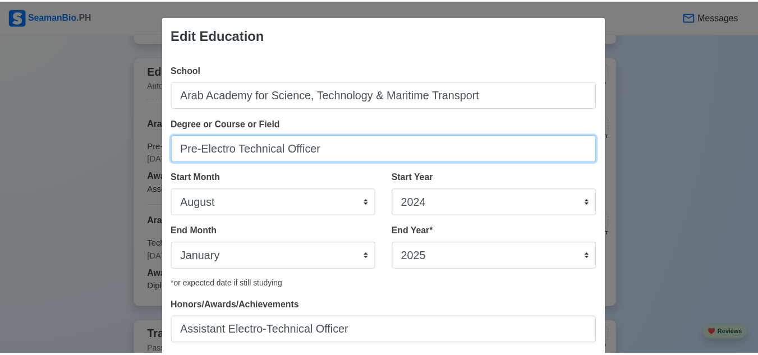
scroll to position [72, 0]
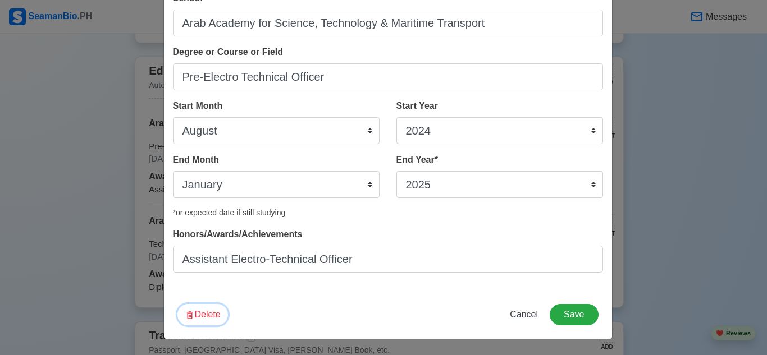
click at [205, 313] on button "Delete" at bounding box center [202, 314] width 51 height 21
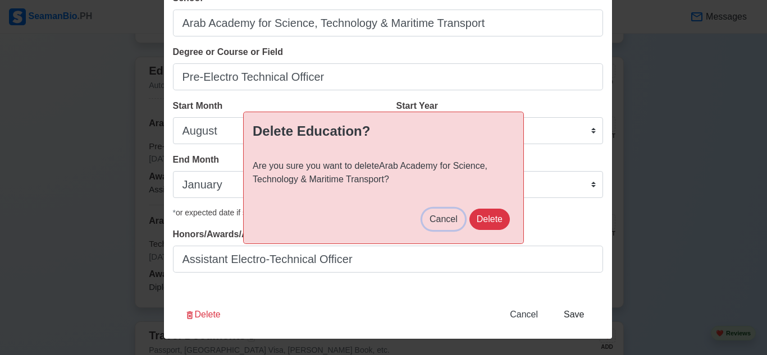
click at [446, 225] on button "Cancel" at bounding box center [443, 219] width 43 height 21
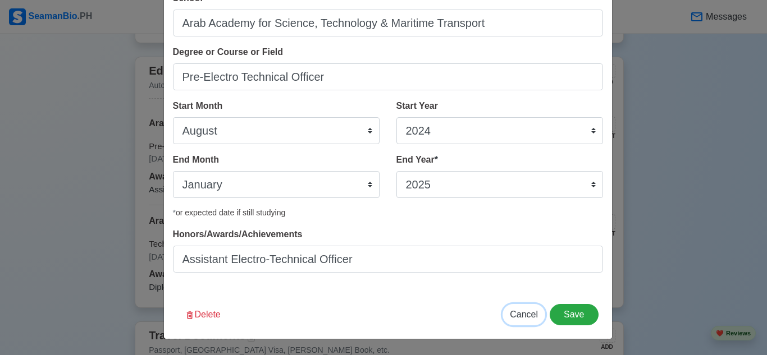
click at [534, 315] on span "Cancel" at bounding box center [524, 315] width 28 height 10
select select
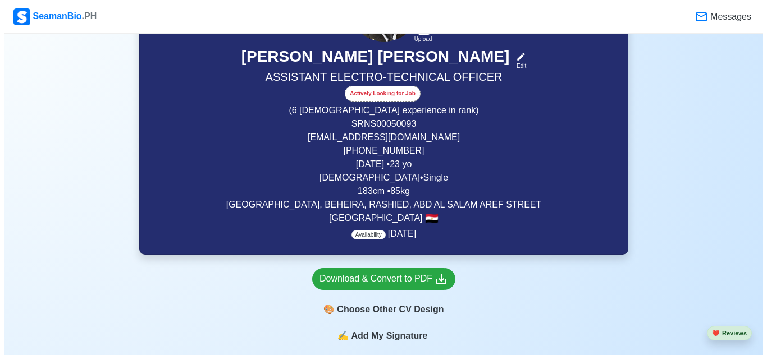
scroll to position [168, 0]
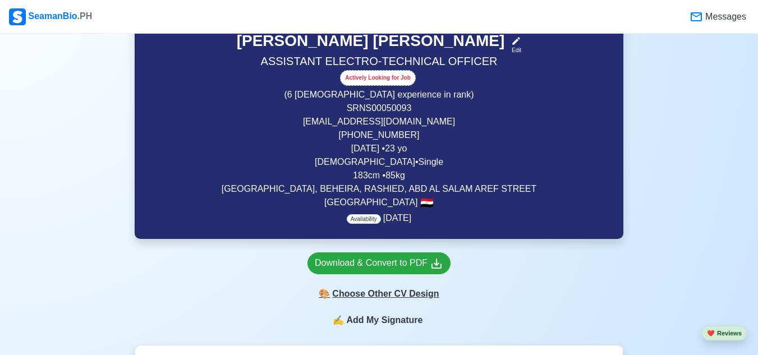
click at [385, 300] on div "🎨 Choose Other CV Design" at bounding box center [379, 293] width 143 height 21
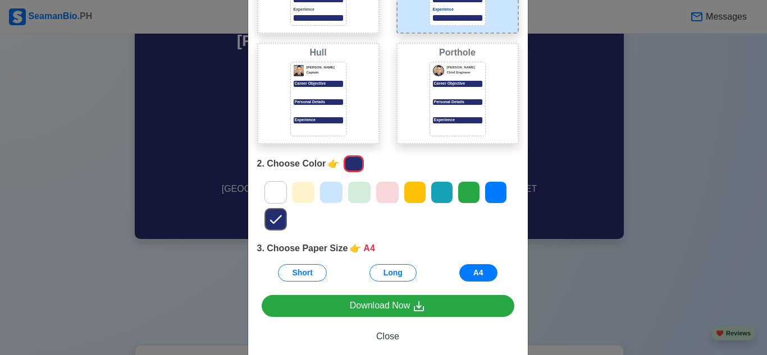
scroll to position [0, 0]
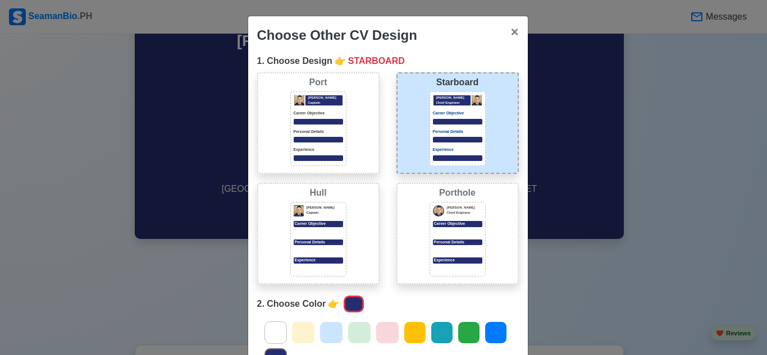
click at [445, 270] on div at bounding box center [457, 269] width 49 height 6
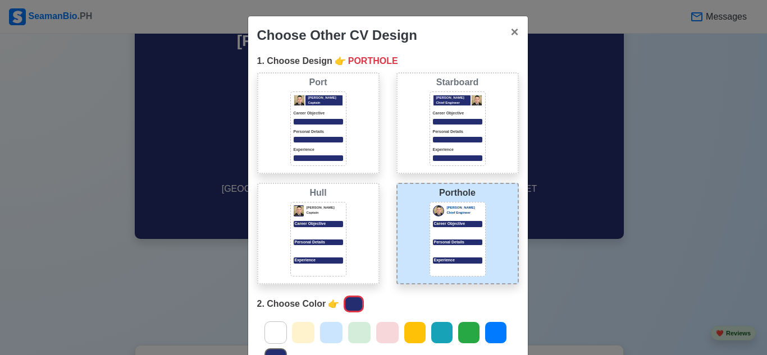
click at [333, 248] on div at bounding box center [318, 251] width 49 height 6
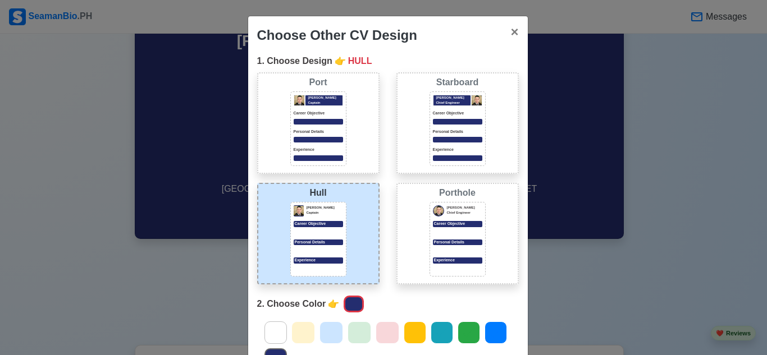
click at [429, 226] on div "Jeffrey Gil Chief Engineer Career Objective Personal Details Experience" at bounding box center [457, 239] width 56 height 75
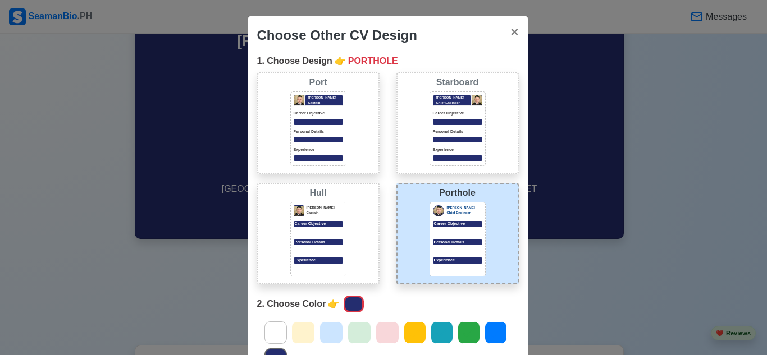
click at [433, 231] on div at bounding box center [457, 233] width 49 height 6
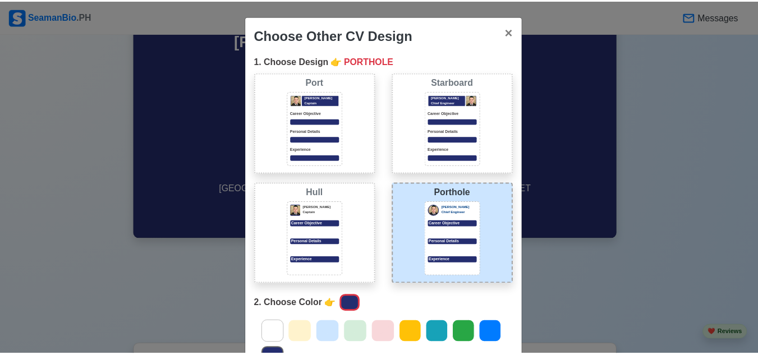
scroll to position [163, 0]
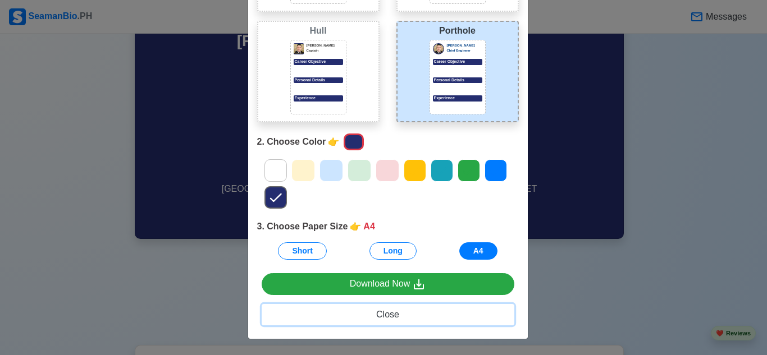
click at [382, 319] on span "Close" at bounding box center [387, 315] width 23 height 10
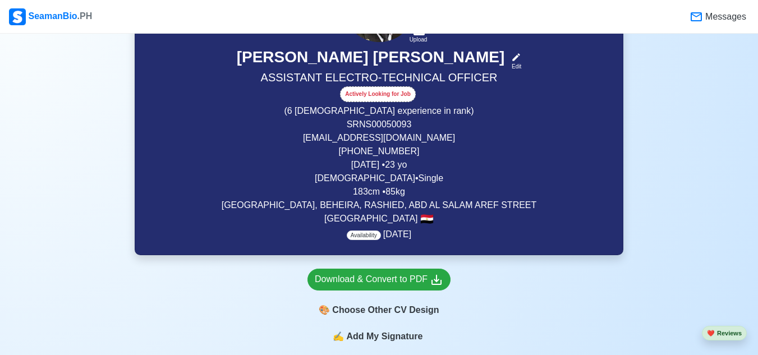
scroll to position [168, 0]
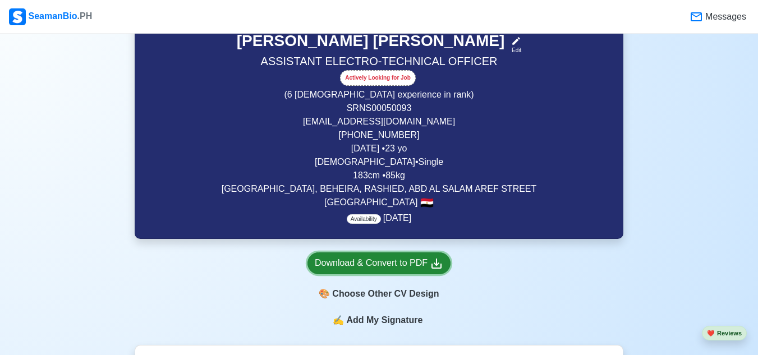
click at [414, 268] on div "Download & Convert to PDF" at bounding box center [379, 264] width 129 height 14
